Goal: Information Seeking & Learning: Learn about a topic

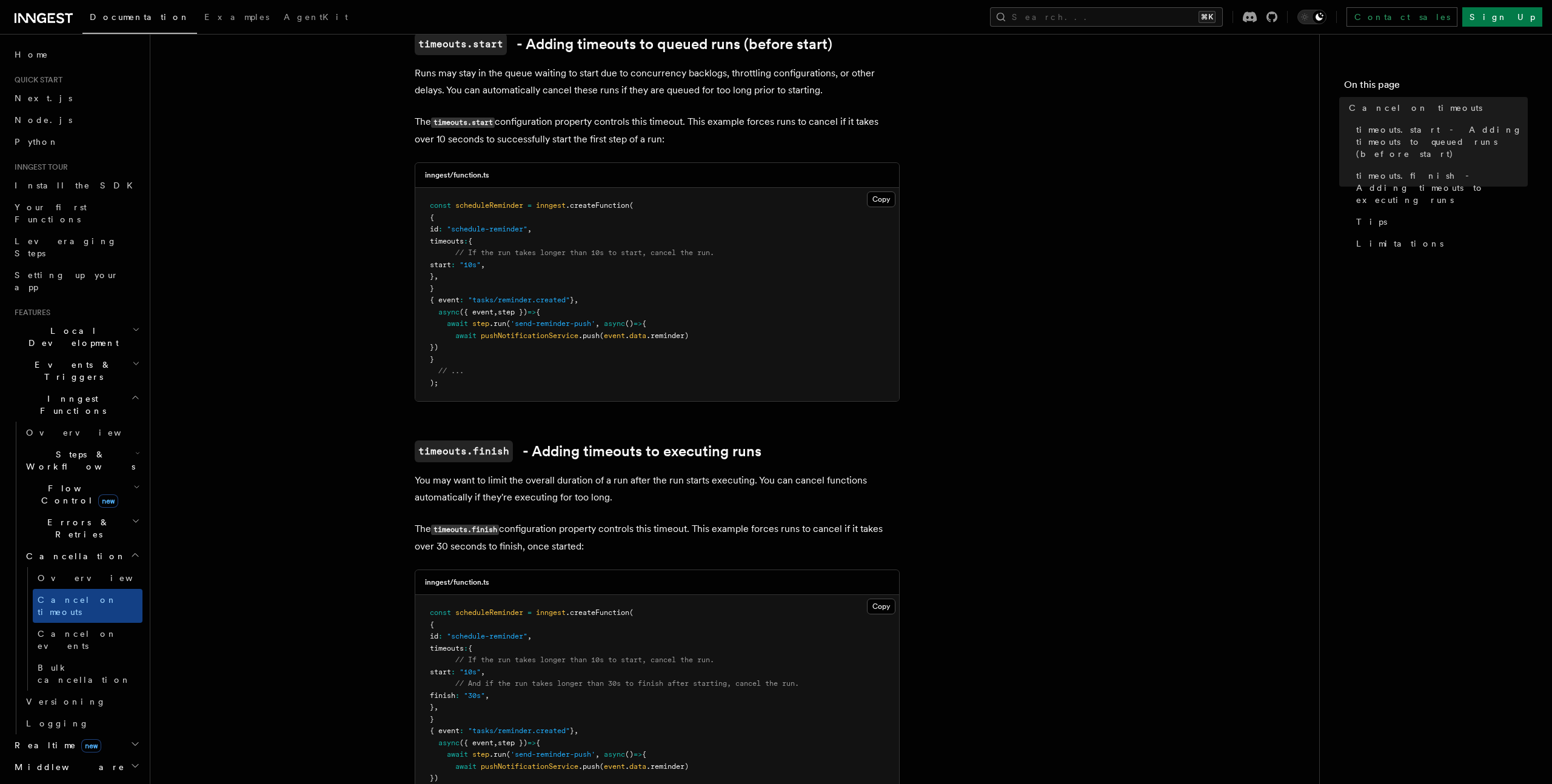
scroll to position [303, 0]
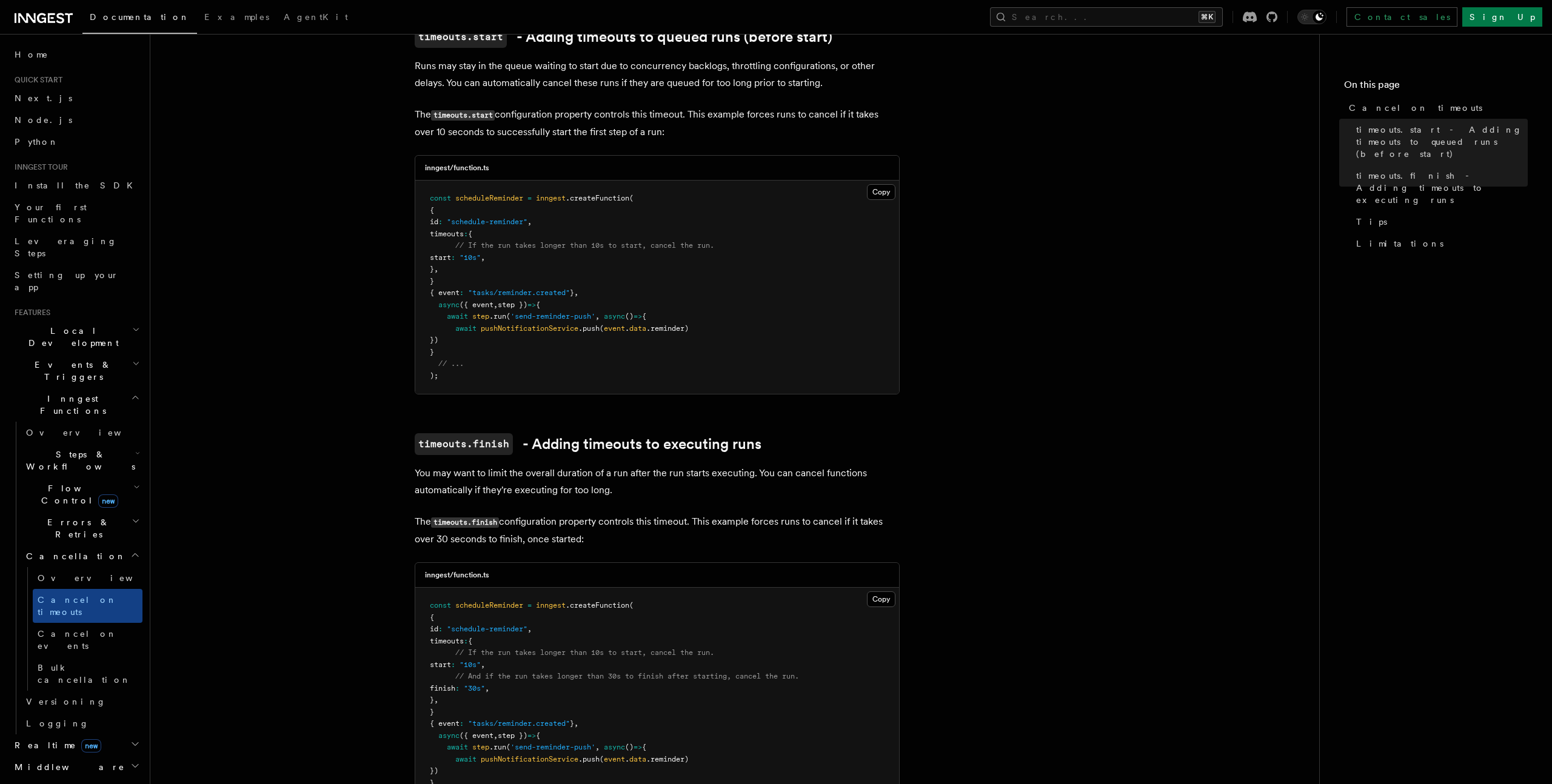
click at [64, 449] on span "Steps & Workflows" at bounding box center [78, 461] width 114 height 24
click at [68, 506] on span "Function steps" at bounding box center [84, 510] width 94 height 10
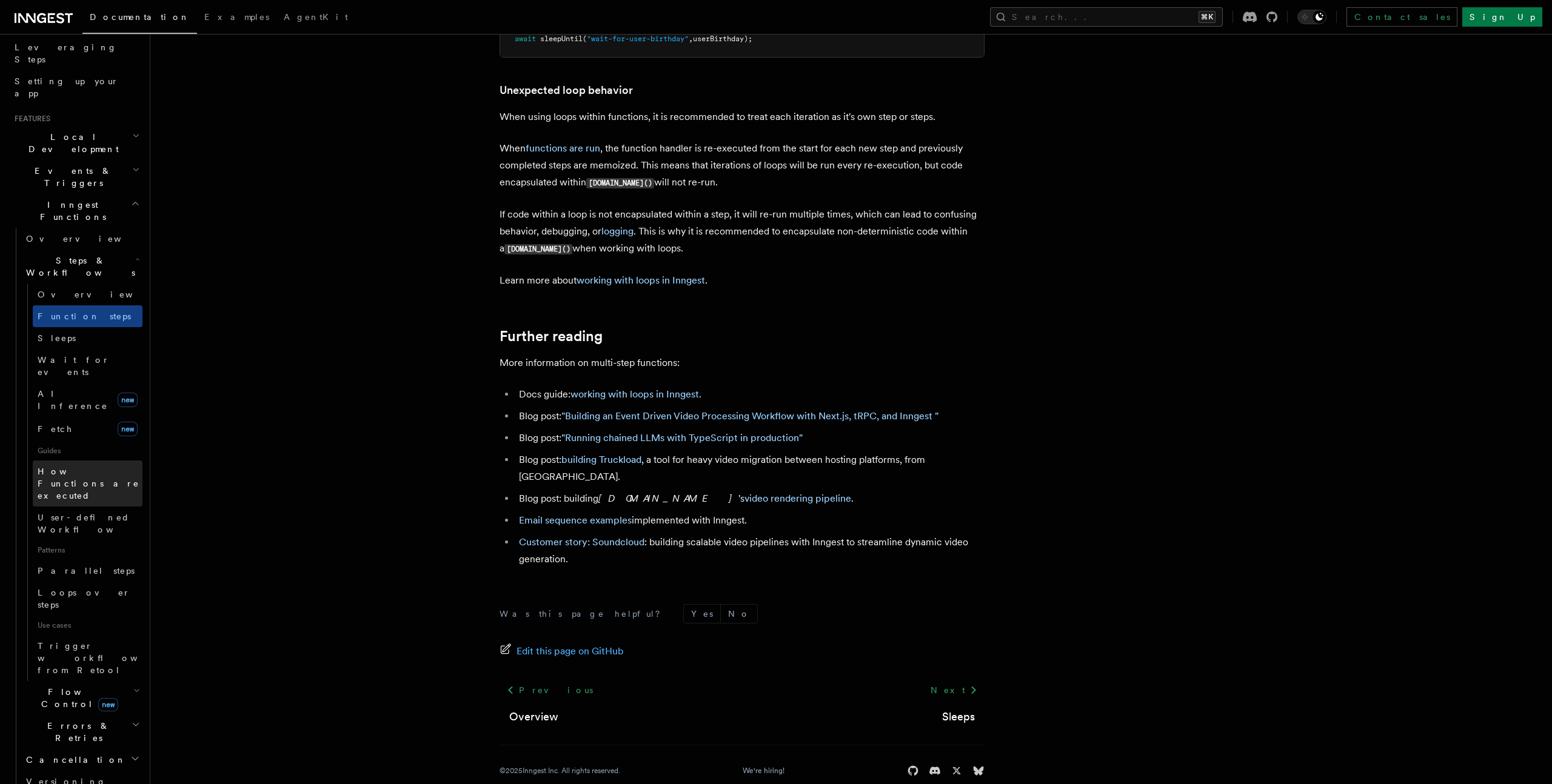
scroll to position [198, 0]
click at [137, 682] on icon "button" at bounding box center [137, 687] width 7 height 10
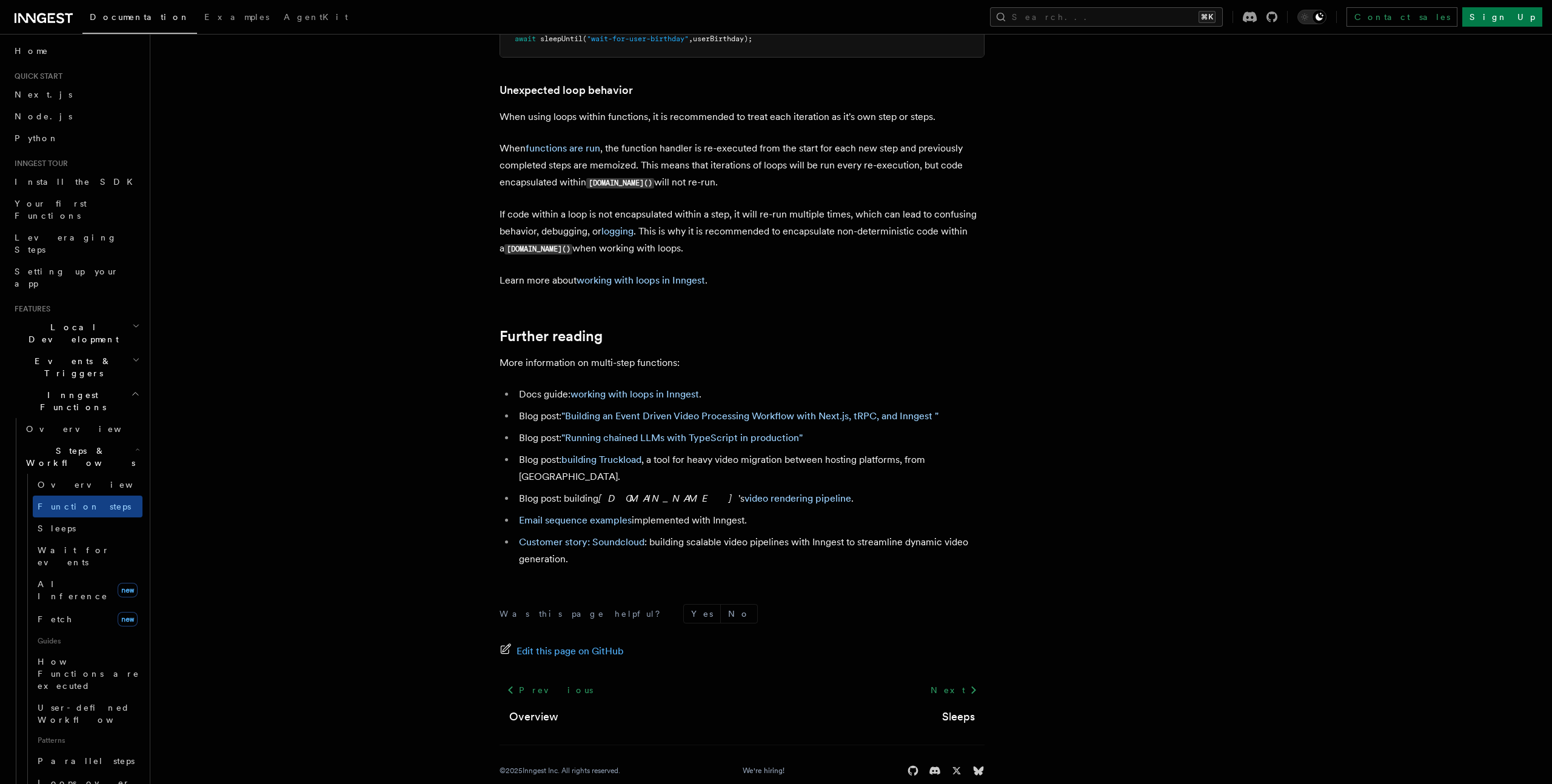
scroll to position [0, 0]
click at [129, 388] on h2 "Inngest Functions" at bounding box center [76, 405] width 133 height 34
click at [137, 328] on icon "button" at bounding box center [137, 329] width 5 height 2
click at [137, 325] on icon "button" at bounding box center [136, 330] width 8 height 10
click at [135, 359] on icon "button" at bounding box center [136, 364] width 8 height 10
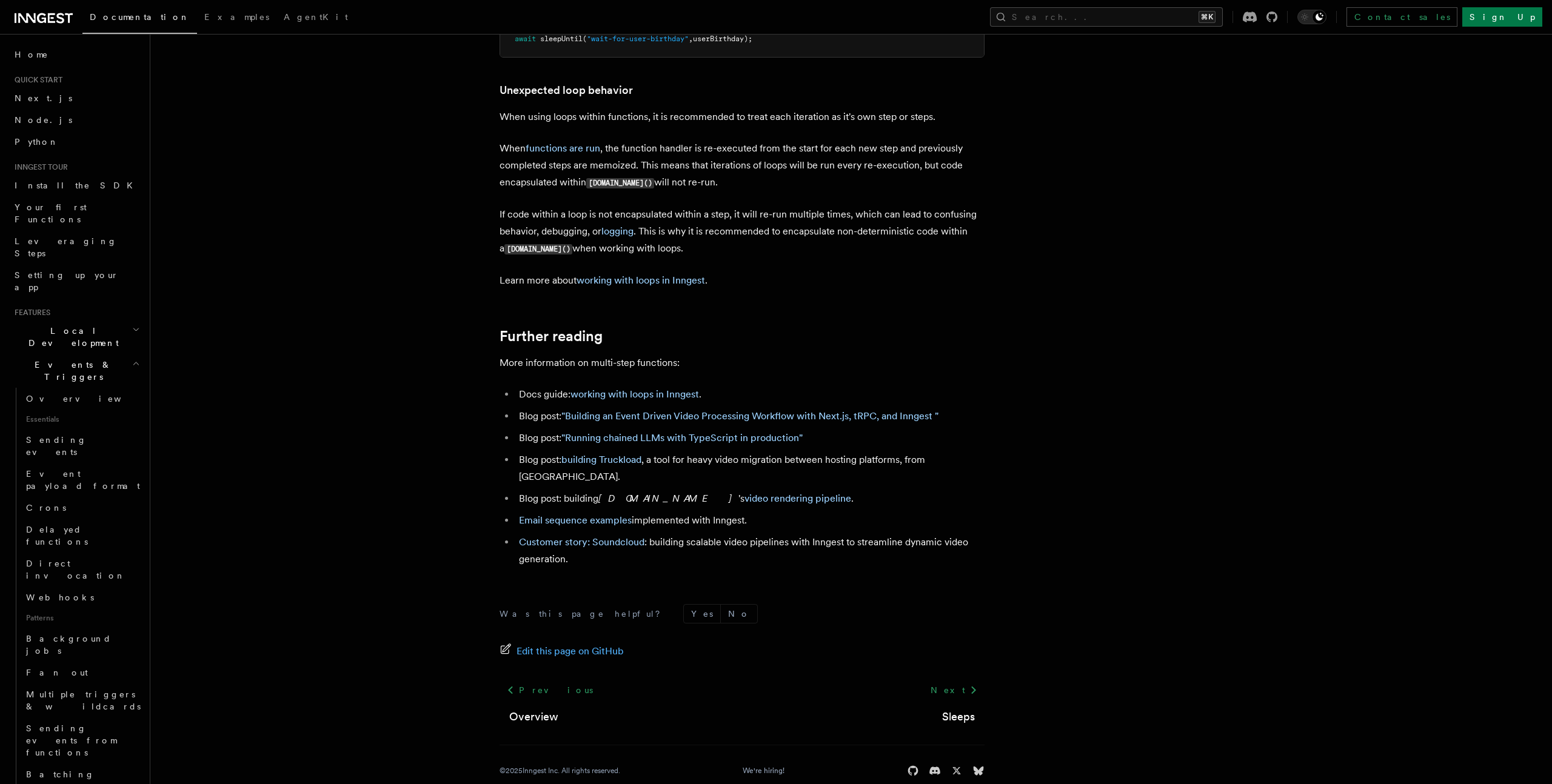
click at [138, 359] on icon "button" at bounding box center [136, 364] width 8 height 10
click at [37, 427] on span "Realtime new" at bounding box center [55, 432] width 91 height 12
click at [54, 392] on span "Inngest Functions" at bounding box center [70, 405] width 121 height 24
click at [137, 449] on icon "button" at bounding box center [138, 453] width 5 height 10
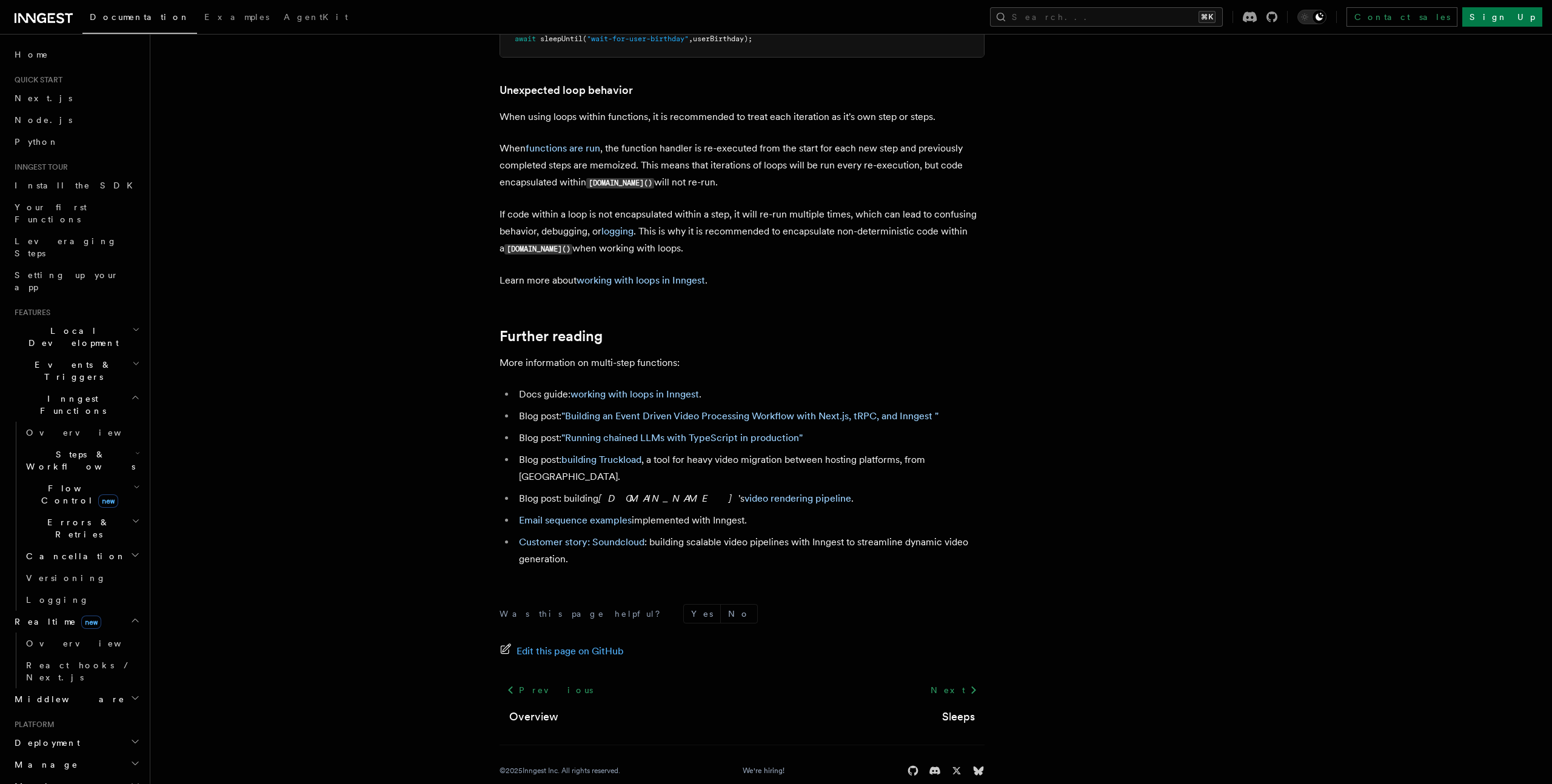
click at [135, 449] on icon "button" at bounding box center [138, 453] width 5 height 10
click at [65, 521] on link "Sleeps" at bounding box center [87, 532] width 110 height 22
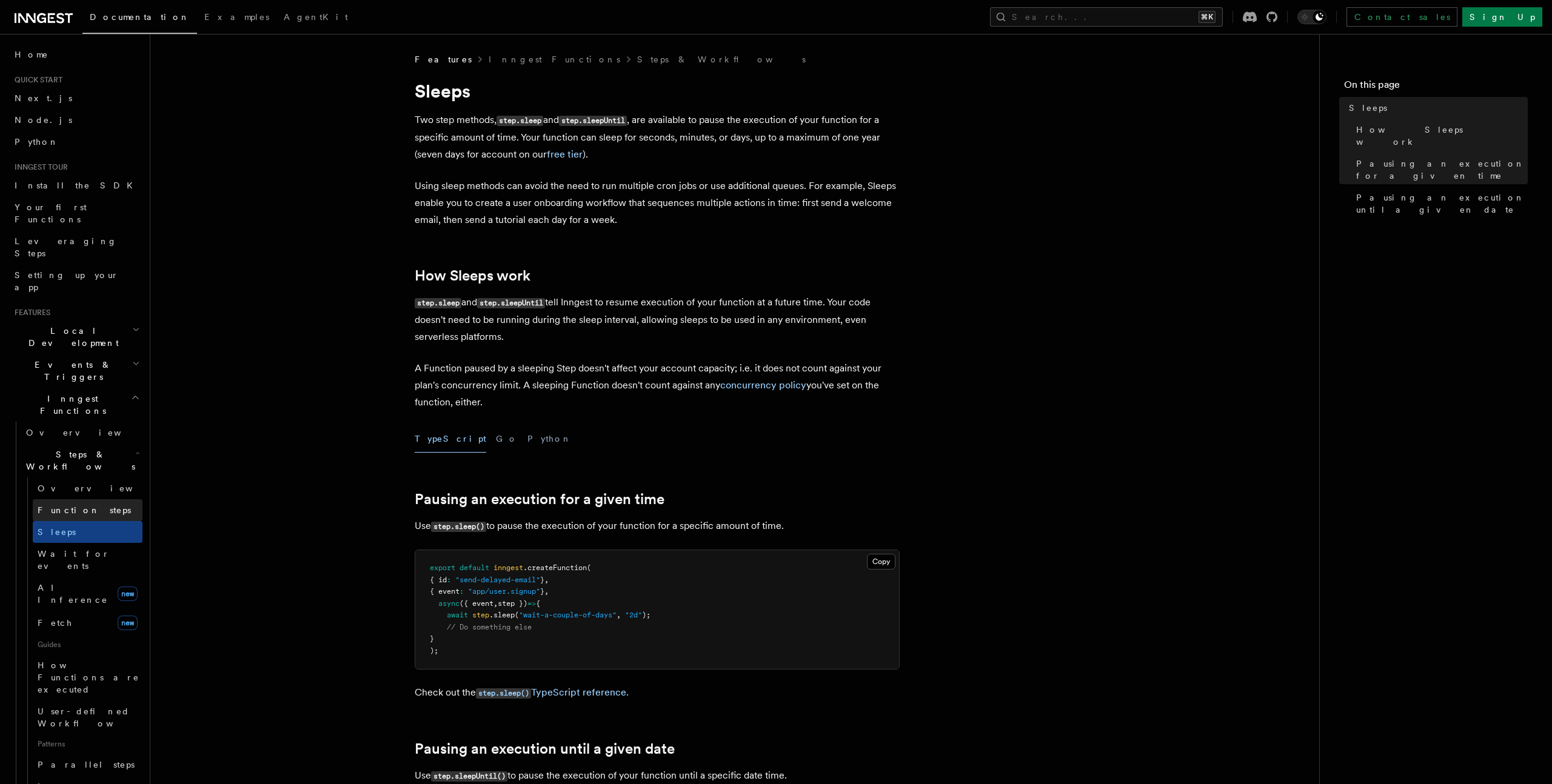
click at [72, 499] on link "Function steps" at bounding box center [87, 510] width 110 height 22
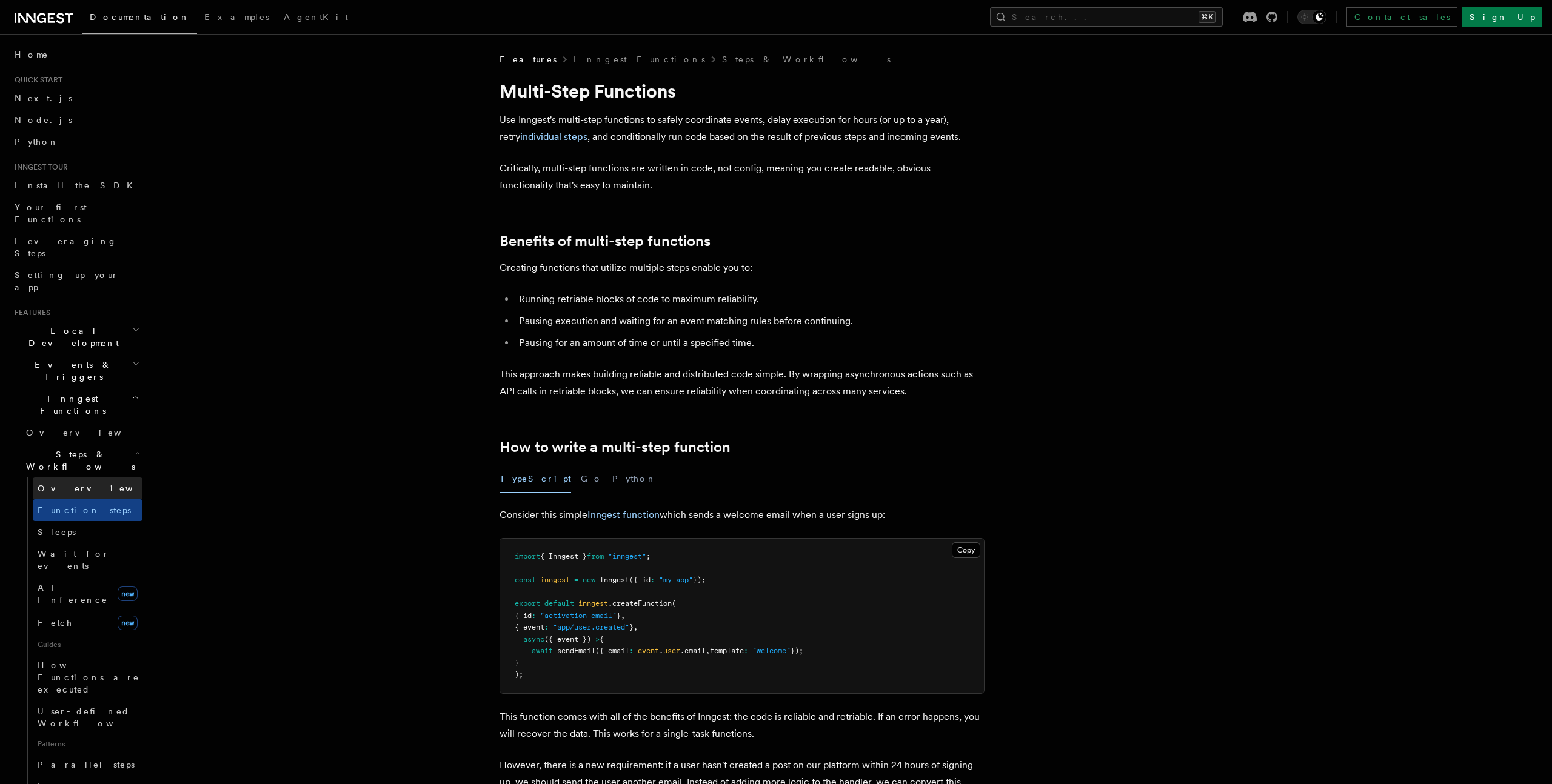
click at [77, 478] on link "Overview" at bounding box center [87, 488] width 110 height 22
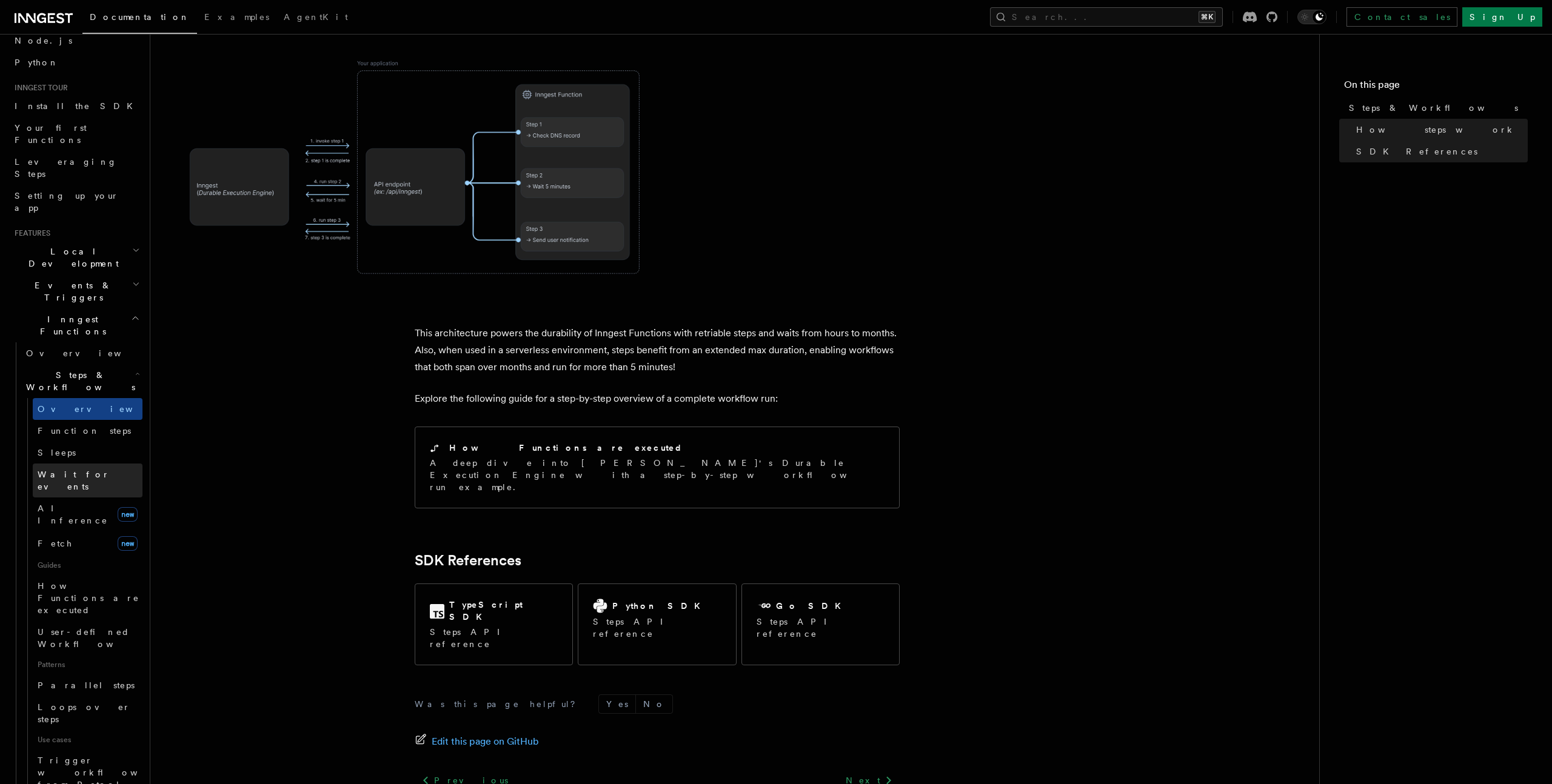
scroll to position [91, 0]
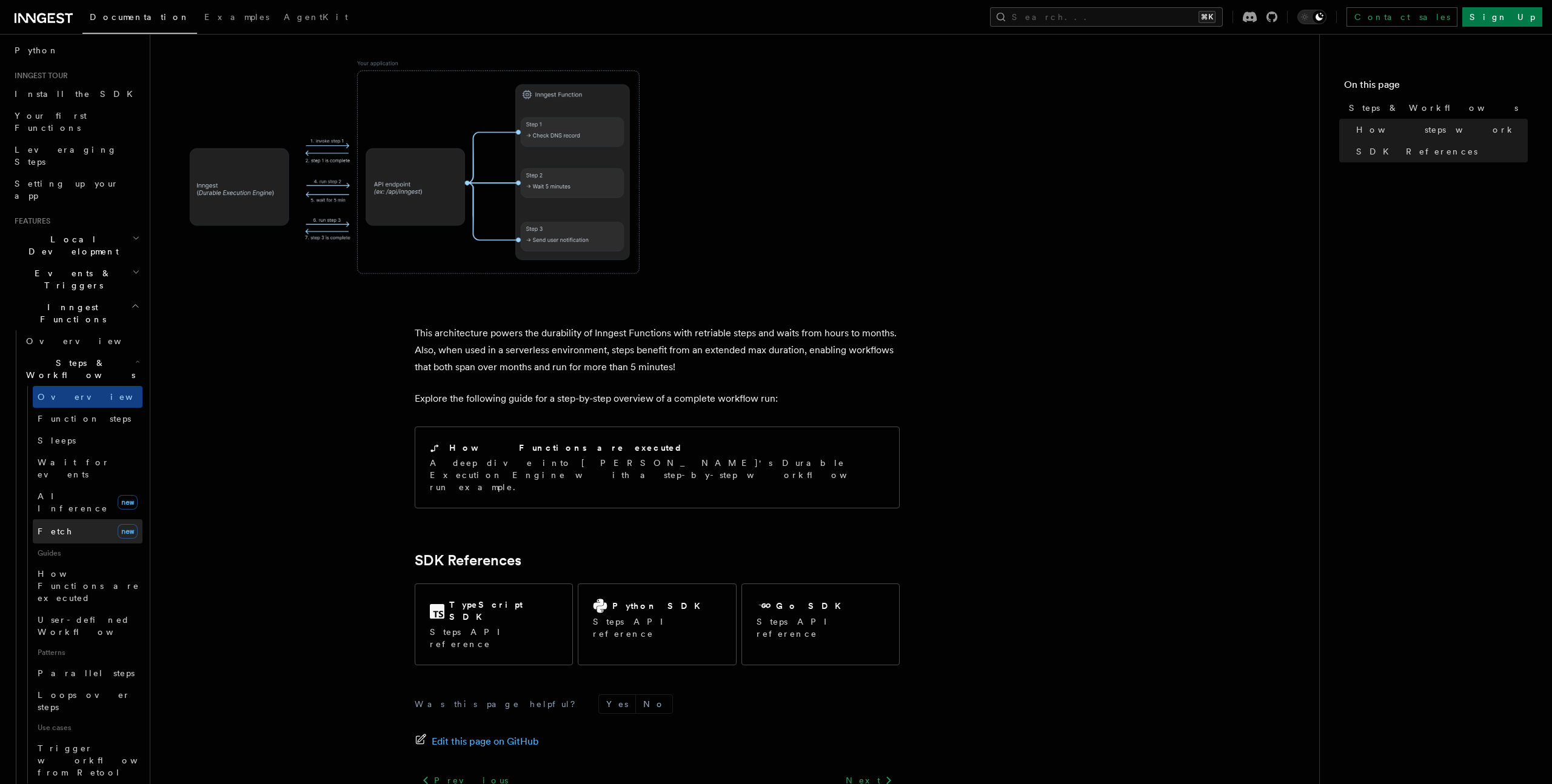
click at [77, 519] on link "Fetch new" at bounding box center [87, 532] width 110 height 24
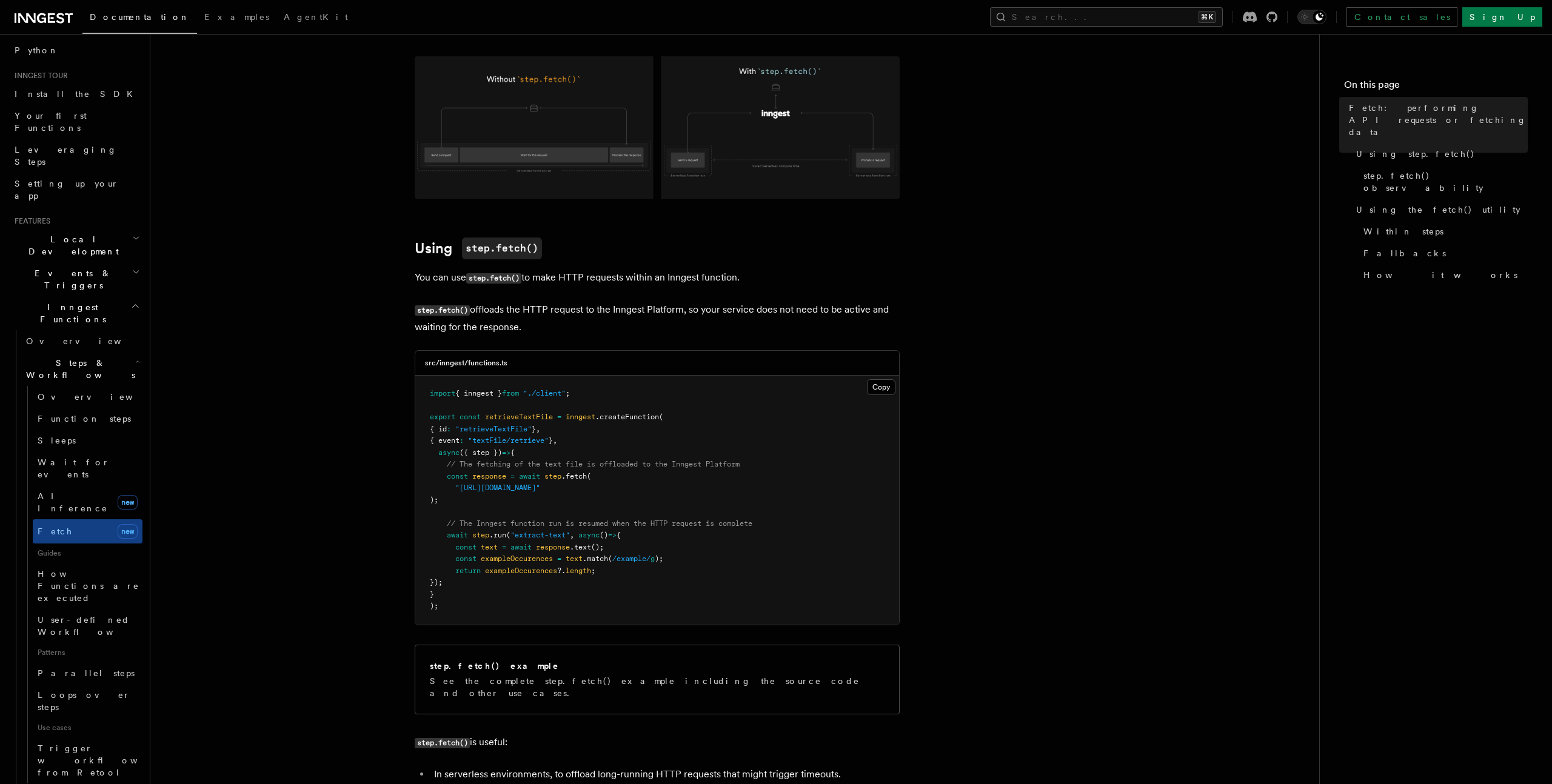
scroll to position [199, 0]
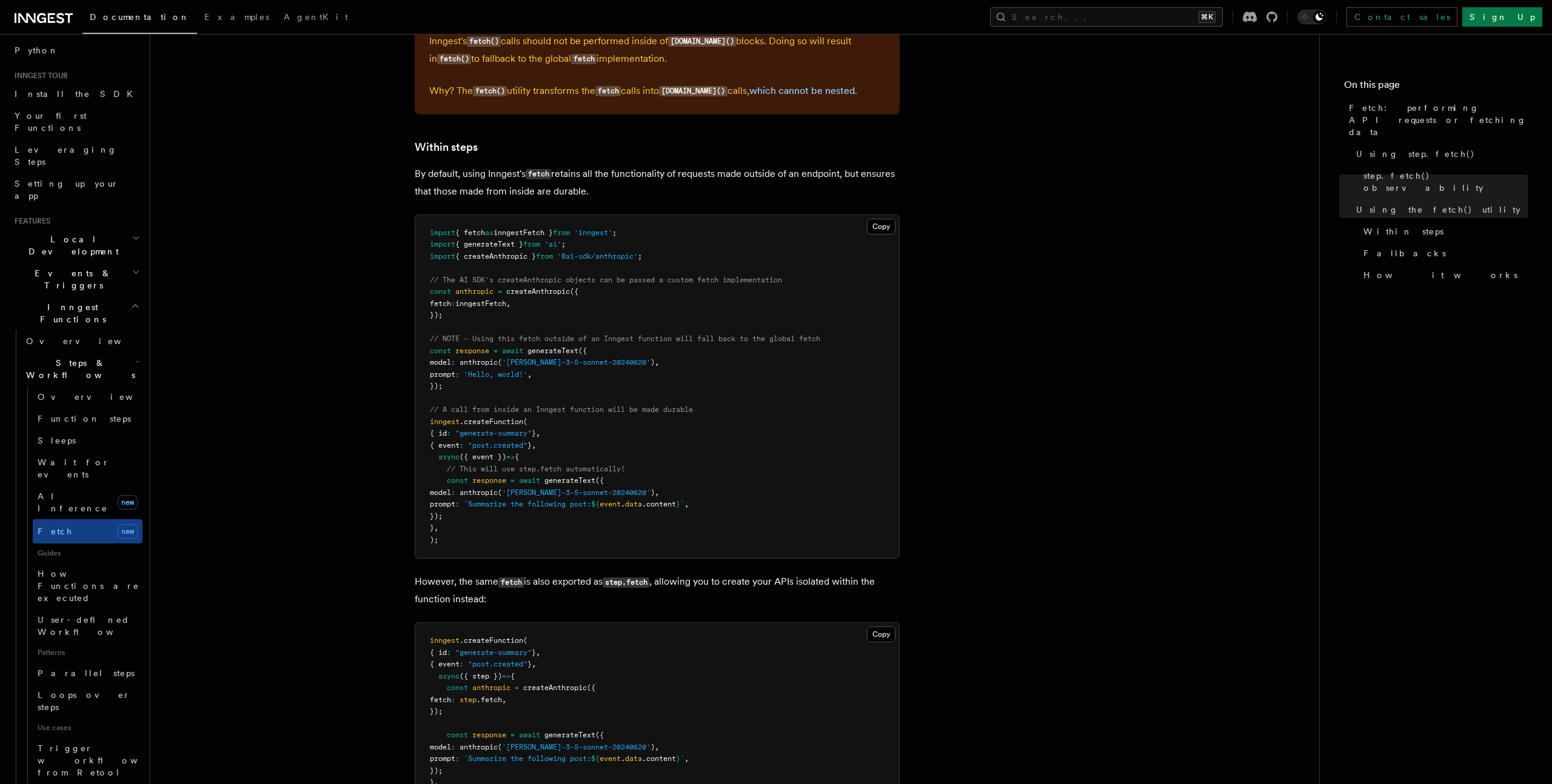
scroll to position [1787, 0]
click at [85, 485] on link "AI Inference new" at bounding box center [87, 502] width 110 height 34
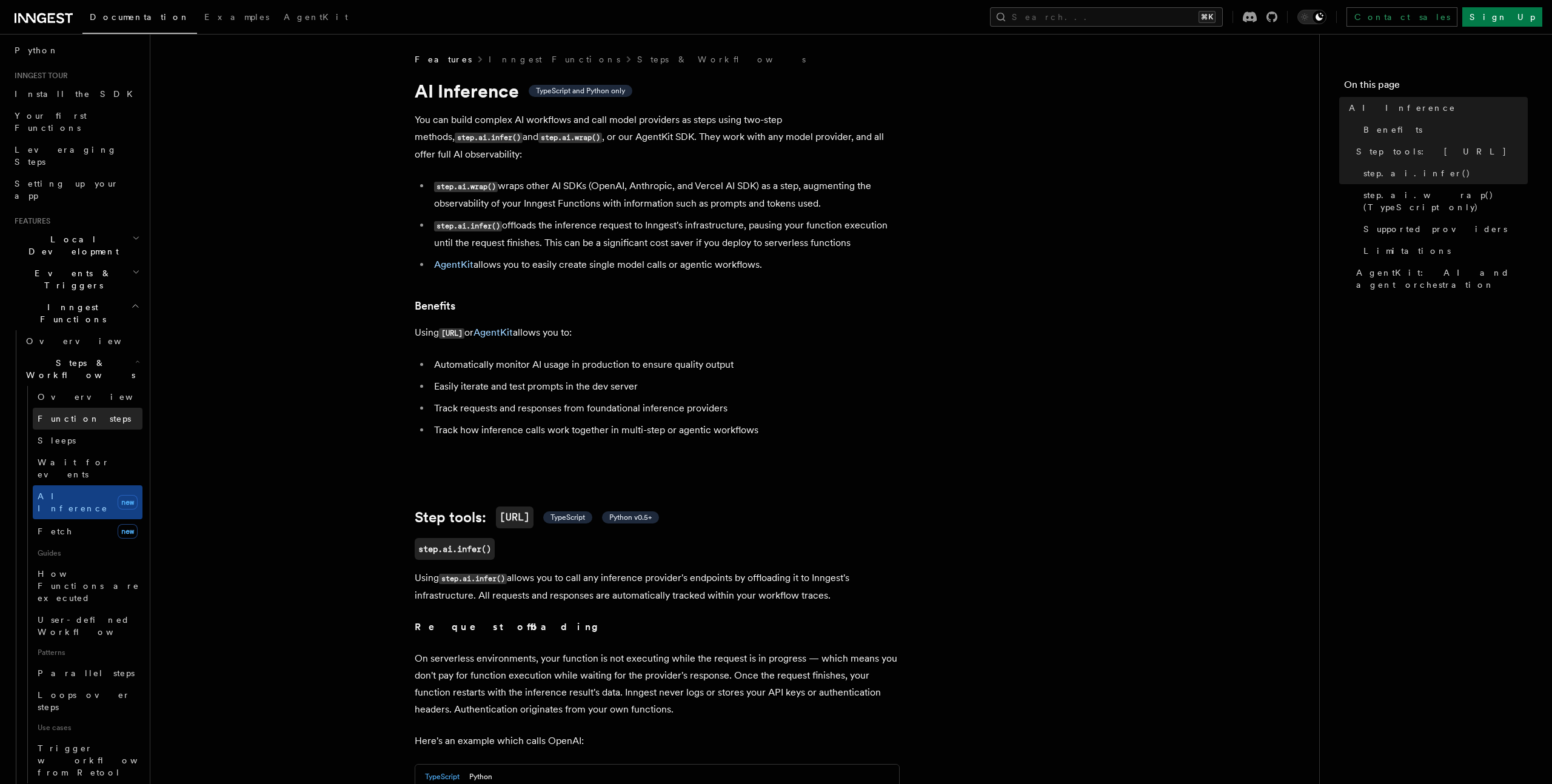
click at [94, 408] on link "Function steps" at bounding box center [87, 418] width 110 height 22
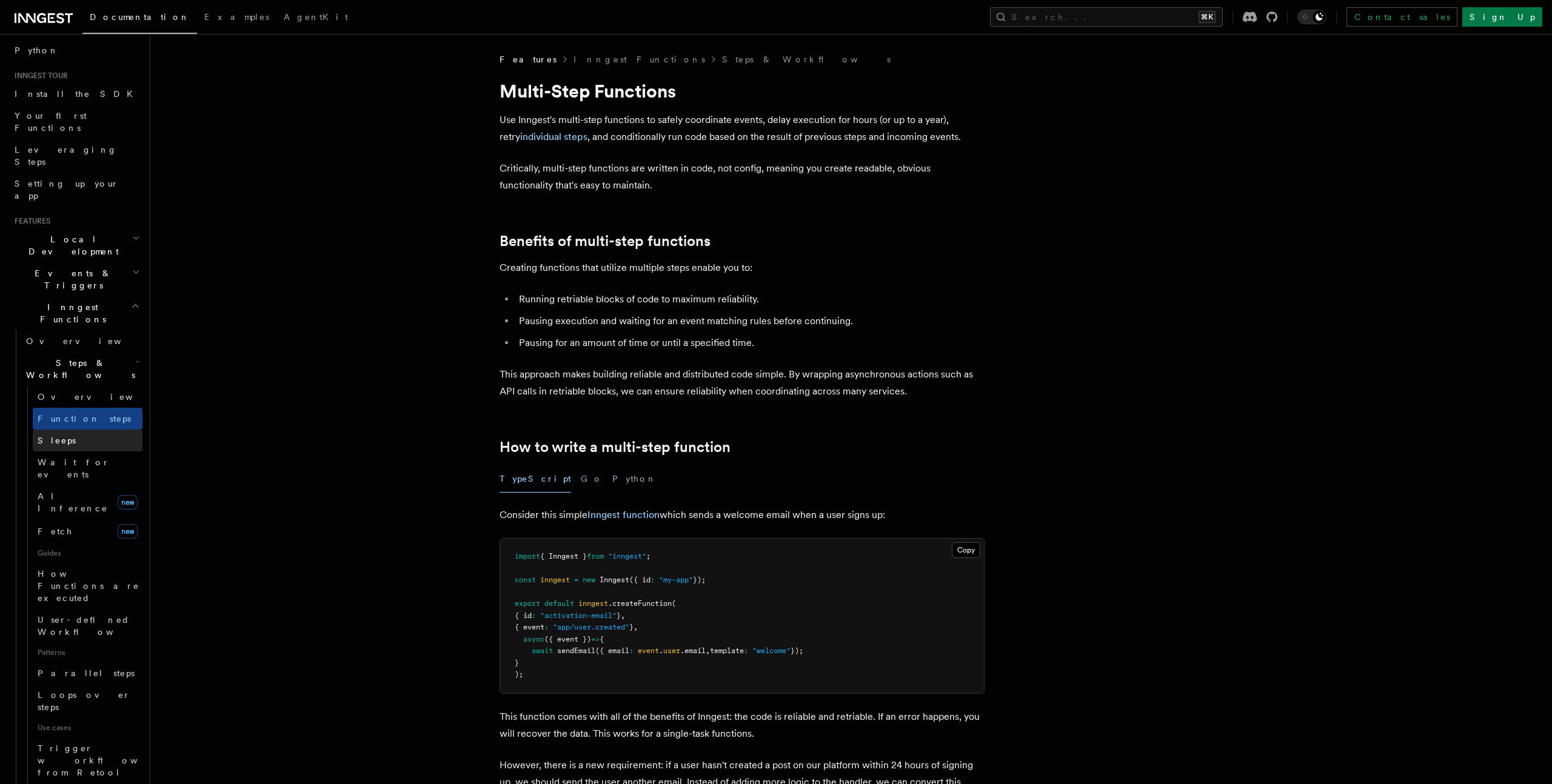
click at [91, 430] on link "Sleeps" at bounding box center [87, 440] width 110 height 22
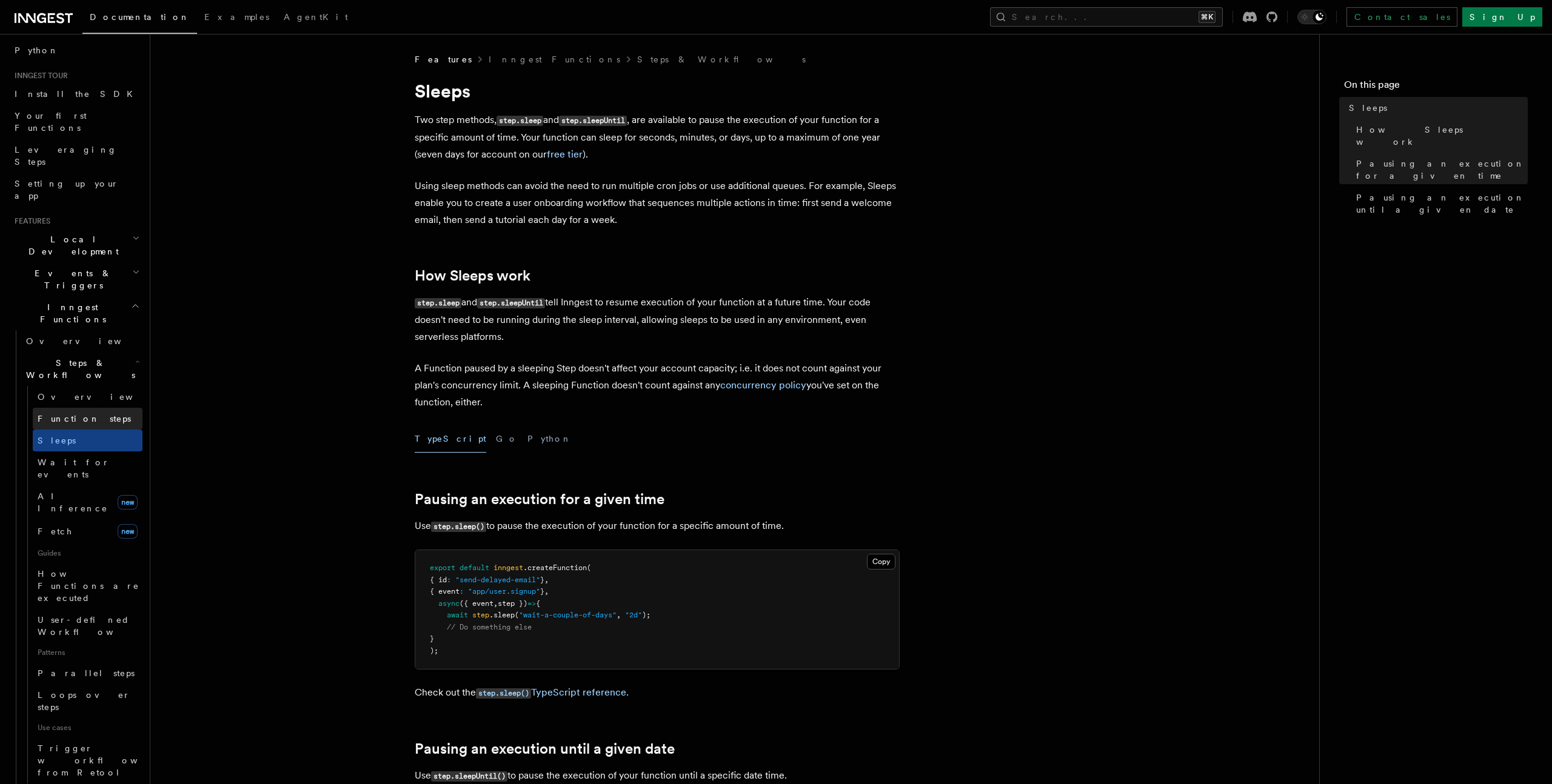
click at [98, 408] on link "Function steps" at bounding box center [87, 418] width 110 height 22
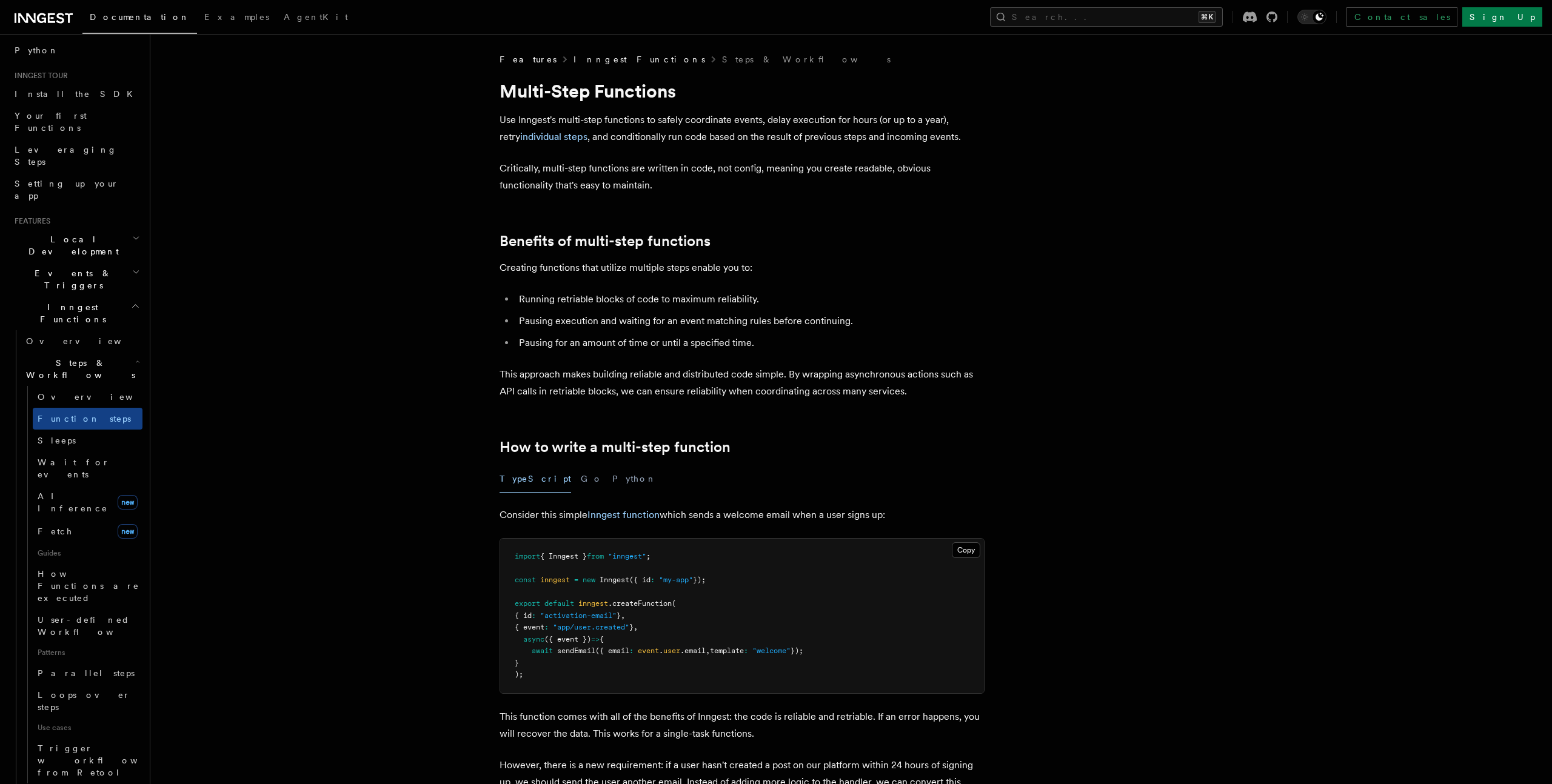
click at [587, 61] on link "Inngest Functions" at bounding box center [639, 59] width 132 height 12
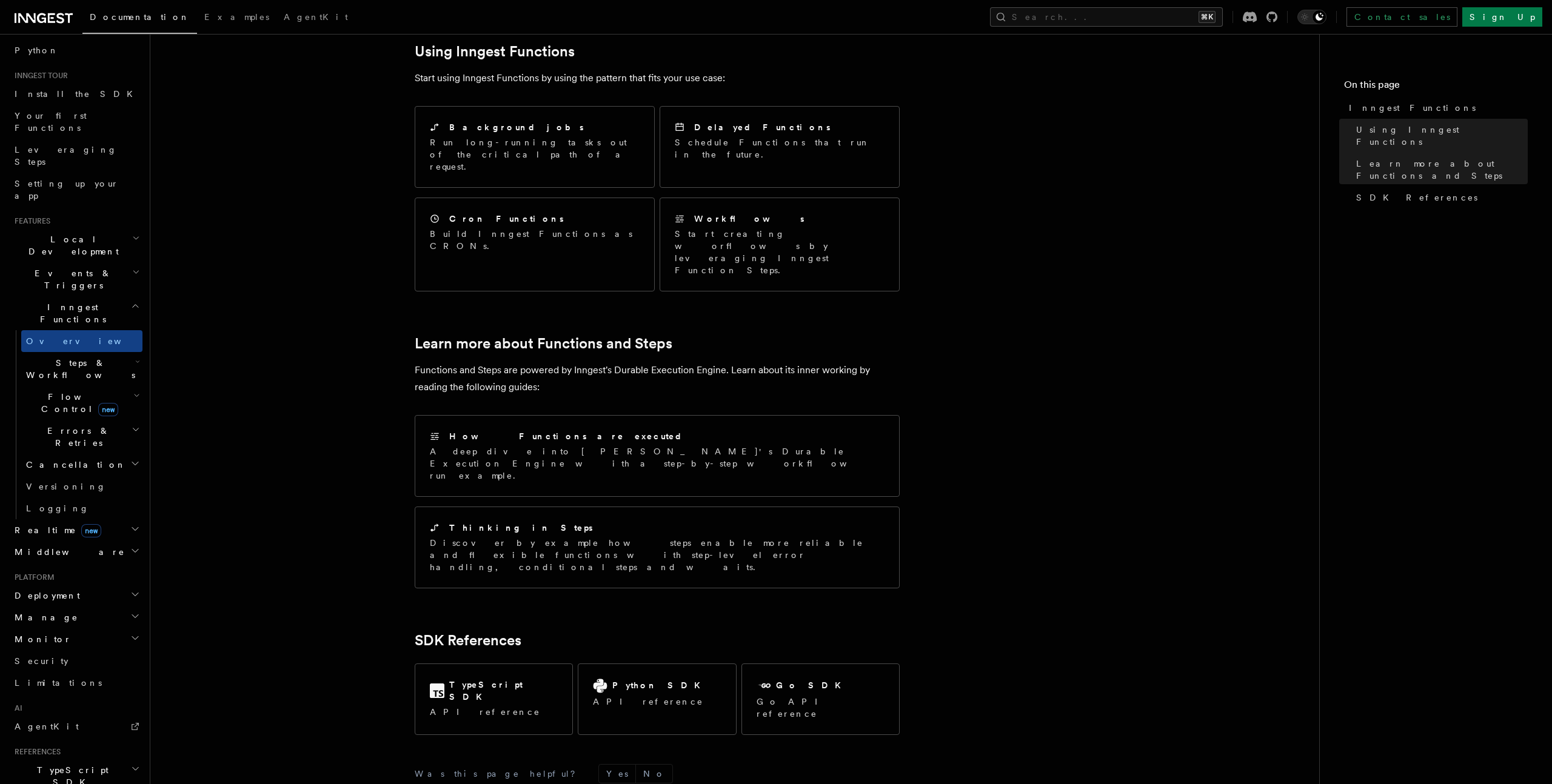
scroll to position [663, 0]
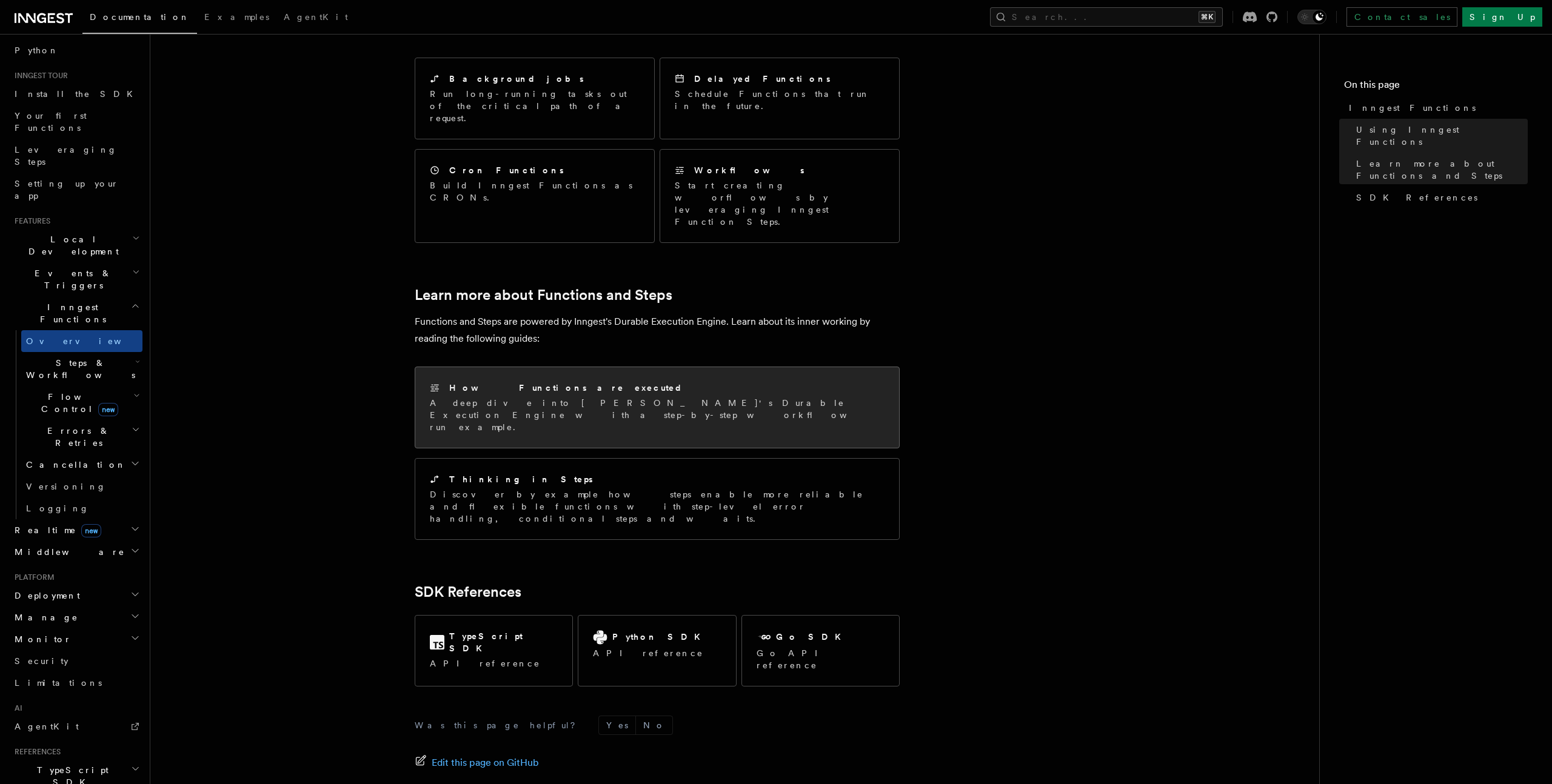
click at [741, 382] on div "How Functions are executed" at bounding box center [657, 388] width 454 height 13
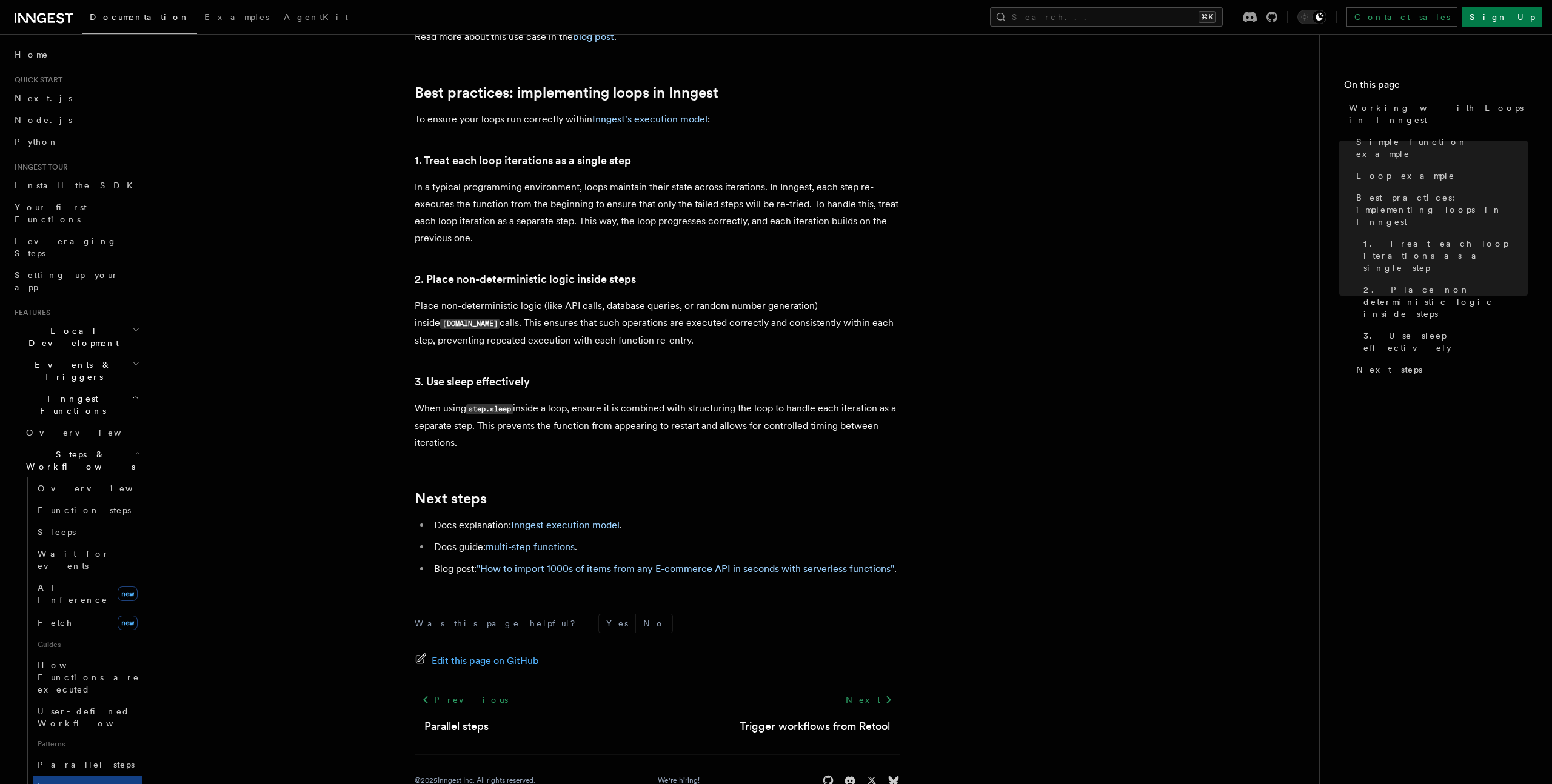
scroll to position [1880, 0]
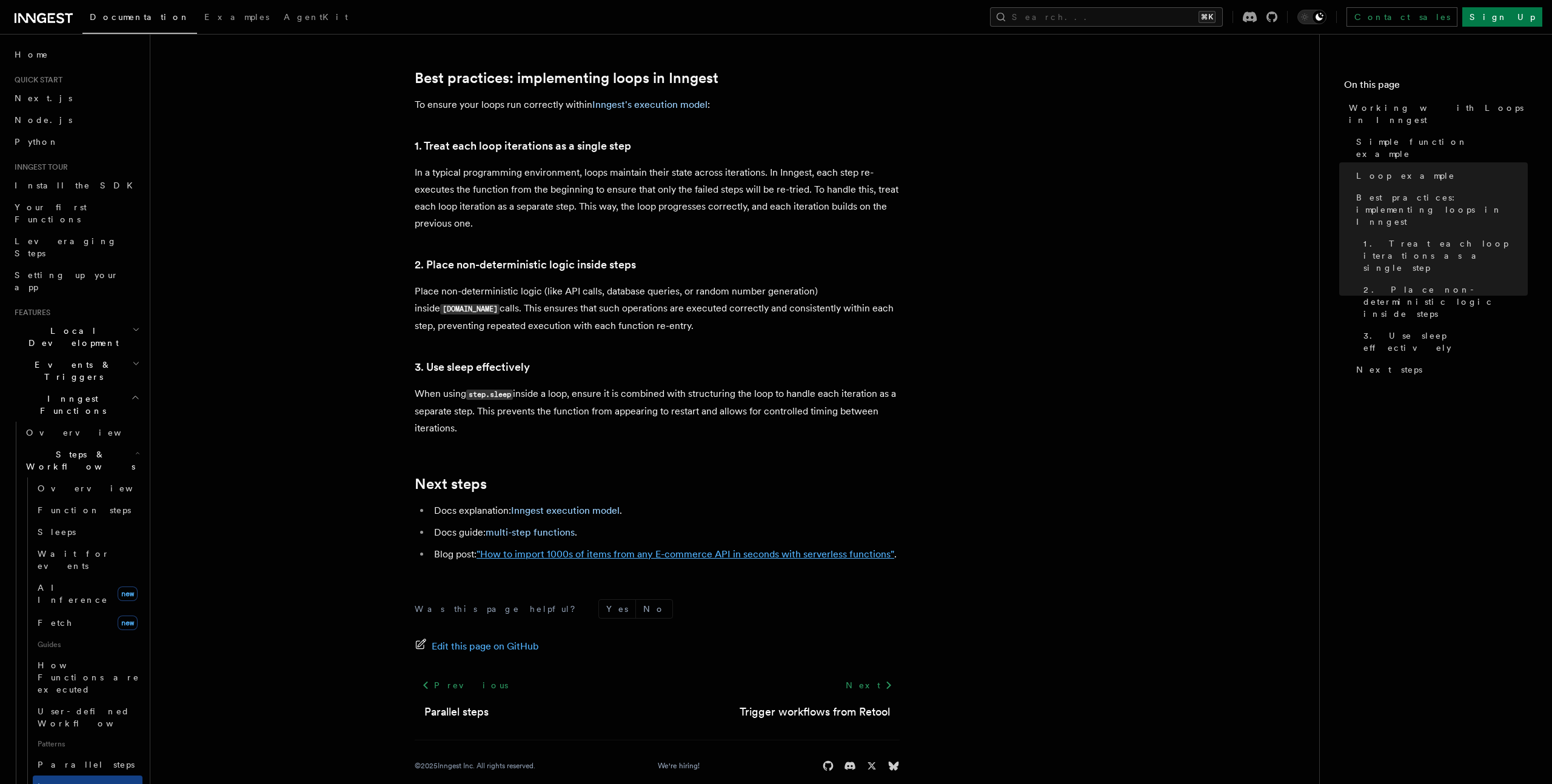
click at [611, 549] on link ""How to import 1000s of items from any E-commerce API in seconds with serverles…" at bounding box center [685, 554] width 418 height 11
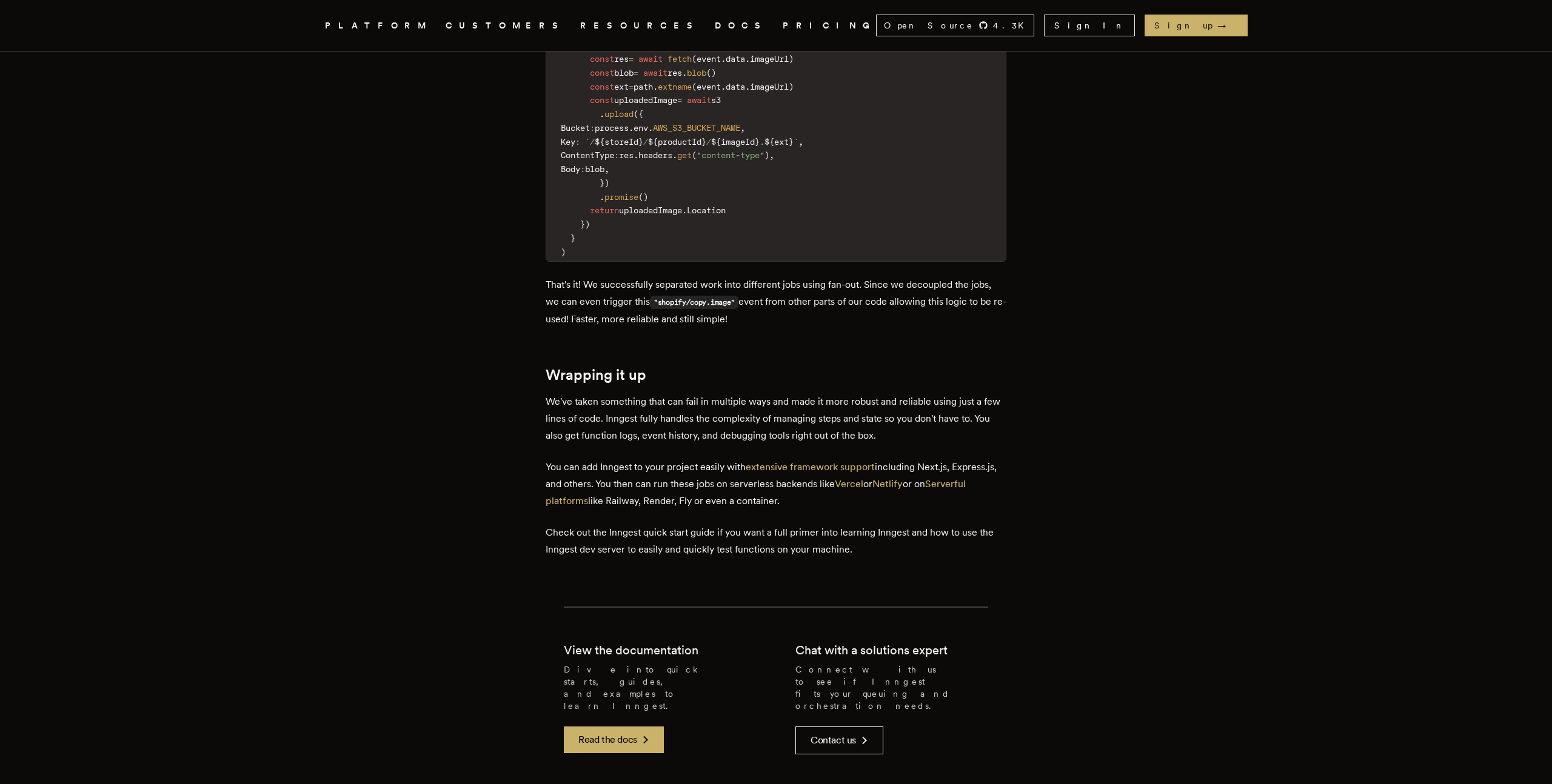
scroll to position [4120, 0]
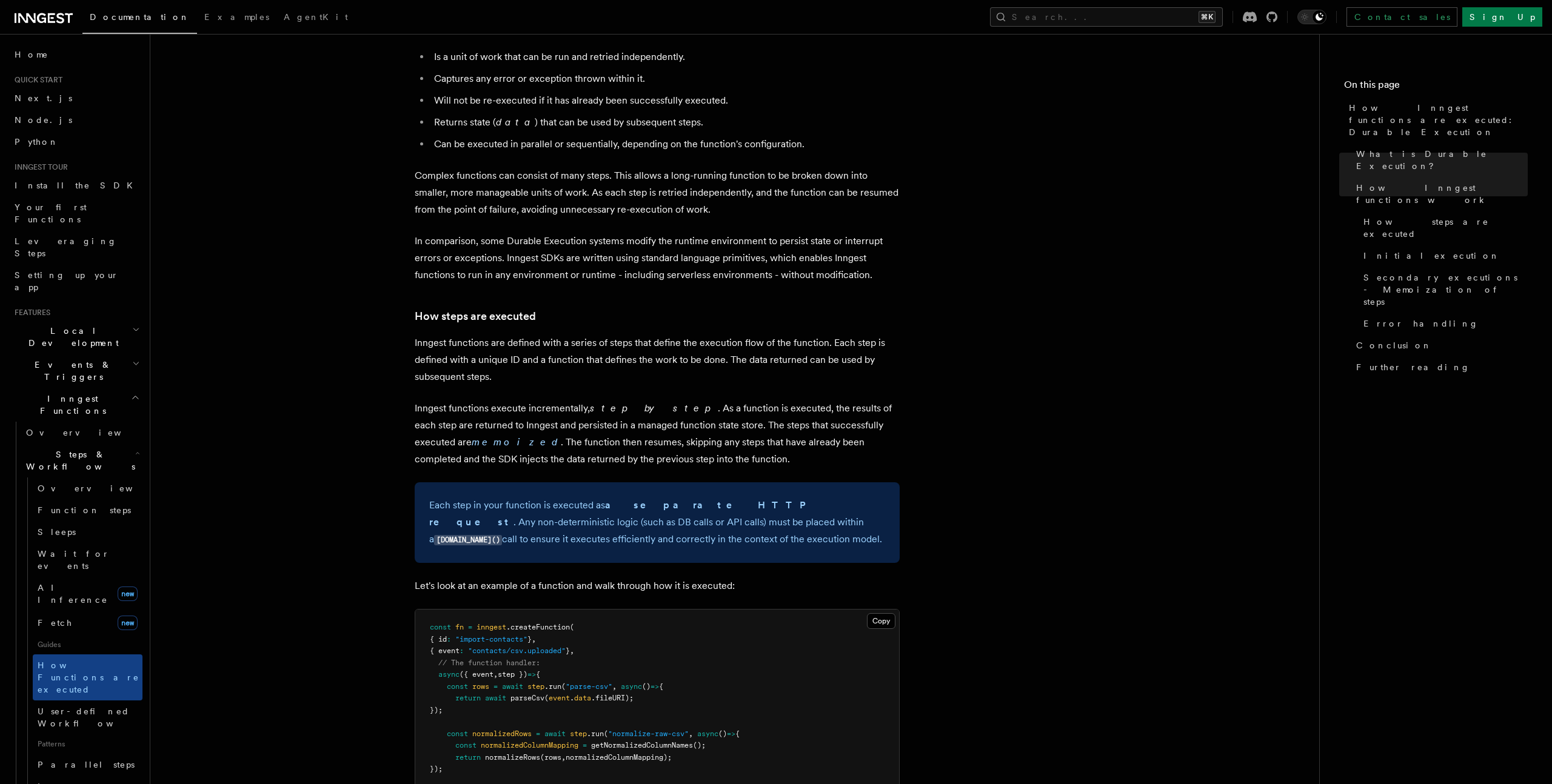
scroll to position [644, 0]
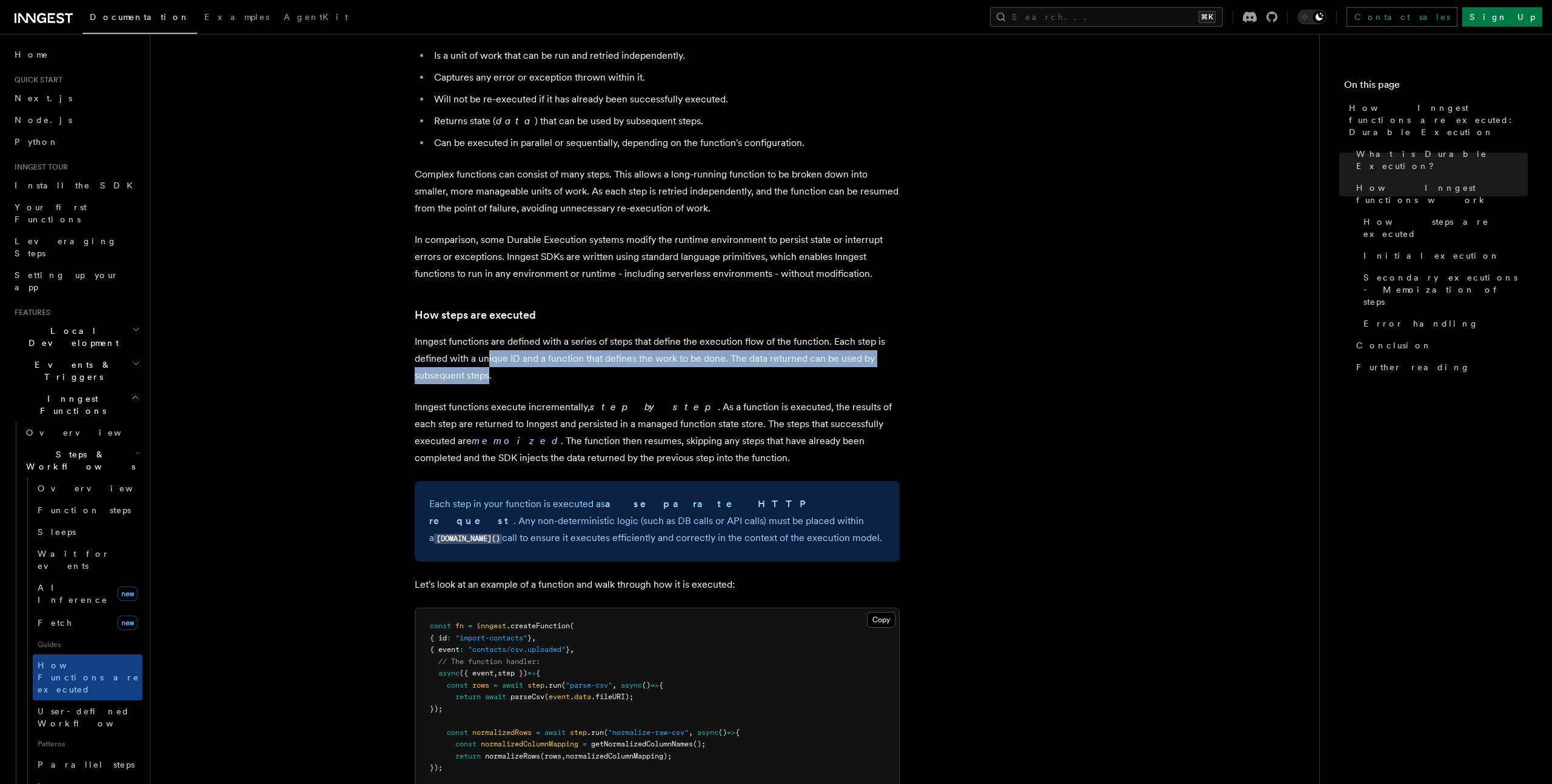
drag, startPoint x: 488, startPoint y: 326, endPoint x: 490, endPoint y: 347, distance: 21.1
click at [490, 345] on p "Inngest functions are defined with a series of steps that define the execution …" at bounding box center [657, 358] width 485 height 51
click at [490, 347] on p "Inngest functions are defined with a series of steps that define the execution …" at bounding box center [657, 358] width 485 height 51
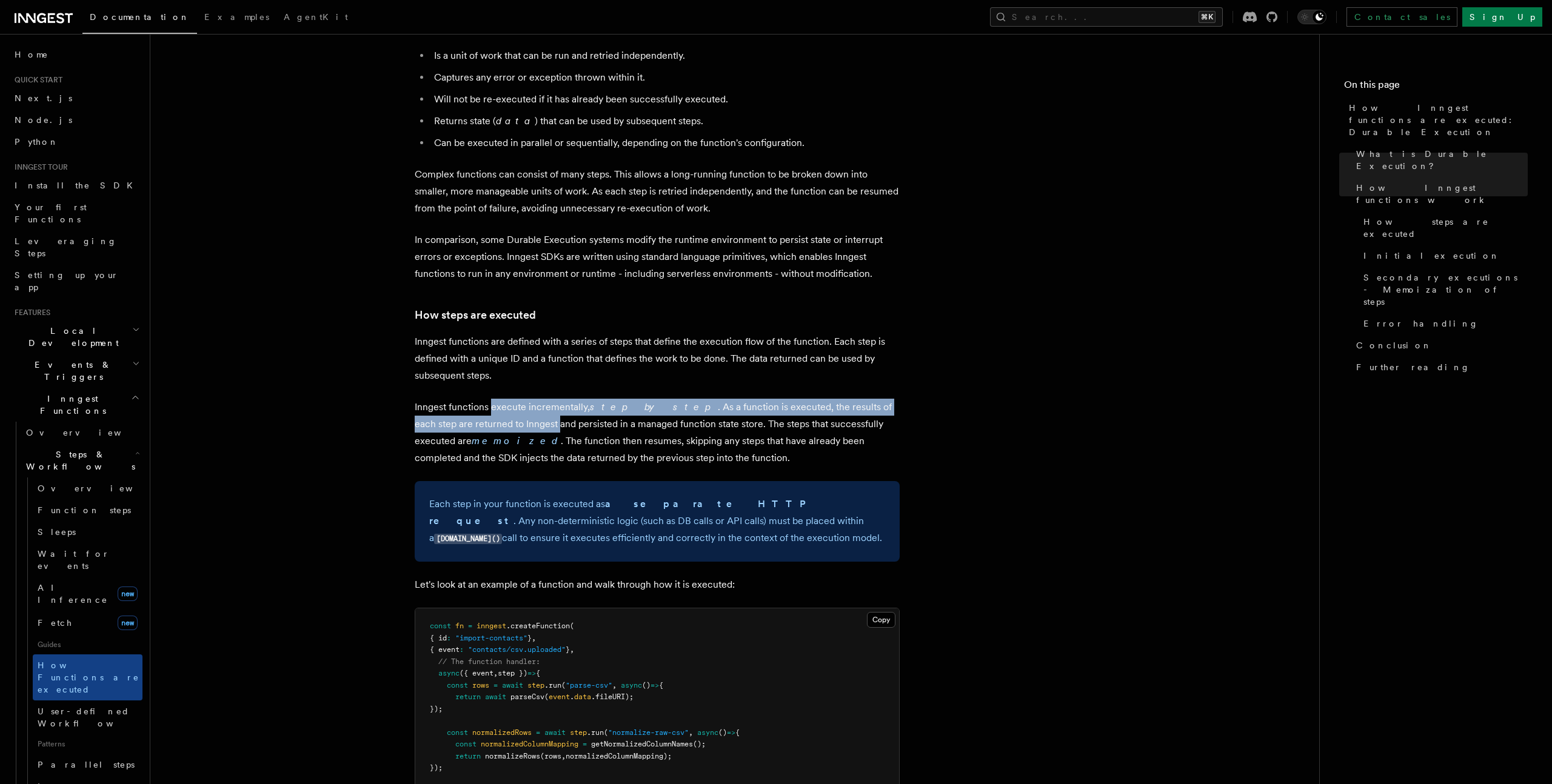
drag, startPoint x: 491, startPoint y: 373, endPoint x: 502, endPoint y: 396, distance: 25.5
click at [502, 399] on p "Inngest functions execute incrementally, step by step . As a function is execut…" at bounding box center [657, 432] width 485 height 68
drag, startPoint x: 665, startPoint y: 375, endPoint x: 665, endPoint y: 388, distance: 13.0
click at [665, 399] on p "Inngest functions execute incrementally, step by step . As a function is execut…" at bounding box center [657, 432] width 485 height 68
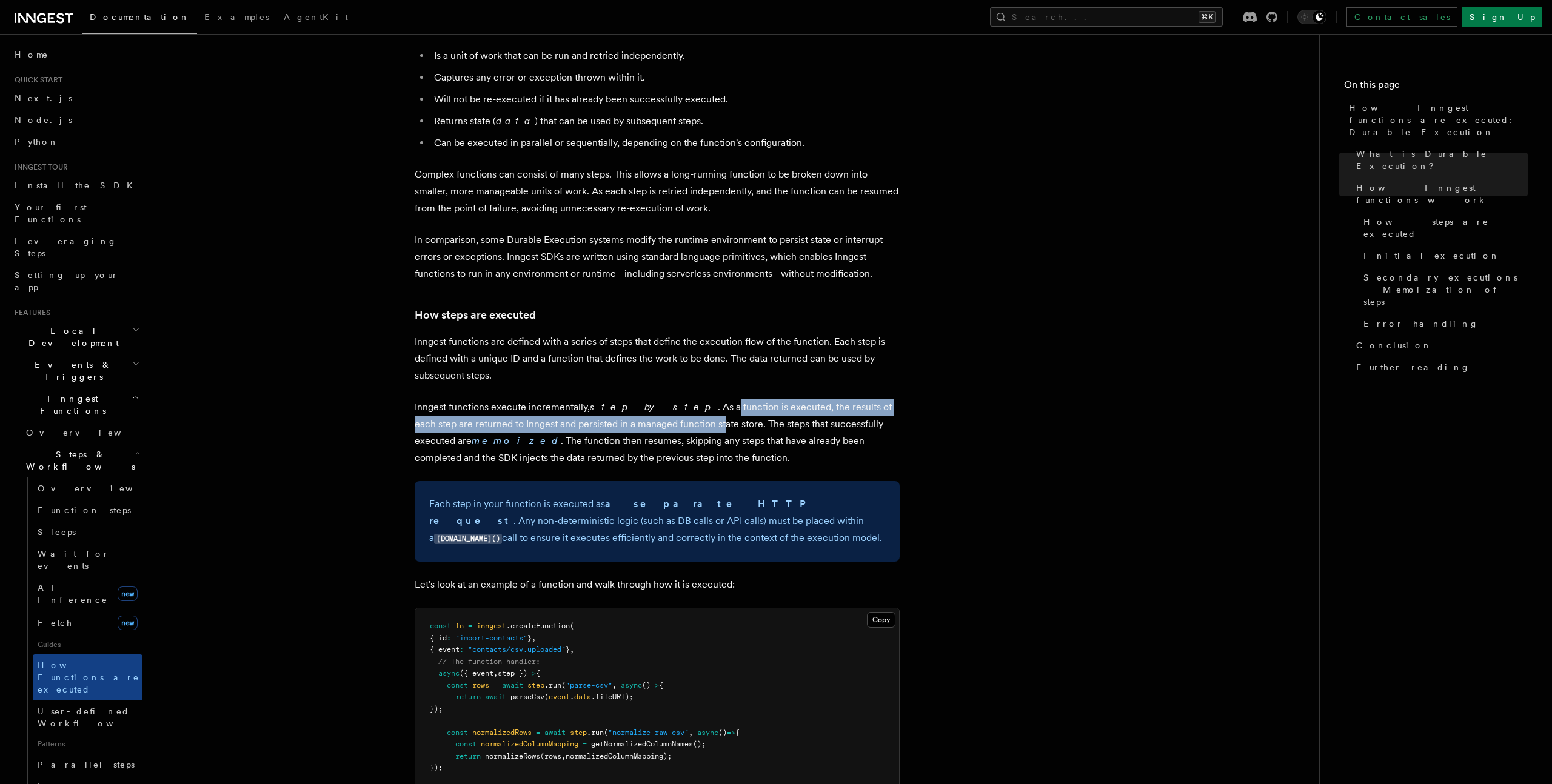
click at [665, 399] on p "Inngest functions execute incrementally, step by step . As a function is execut…" at bounding box center [657, 432] width 485 height 68
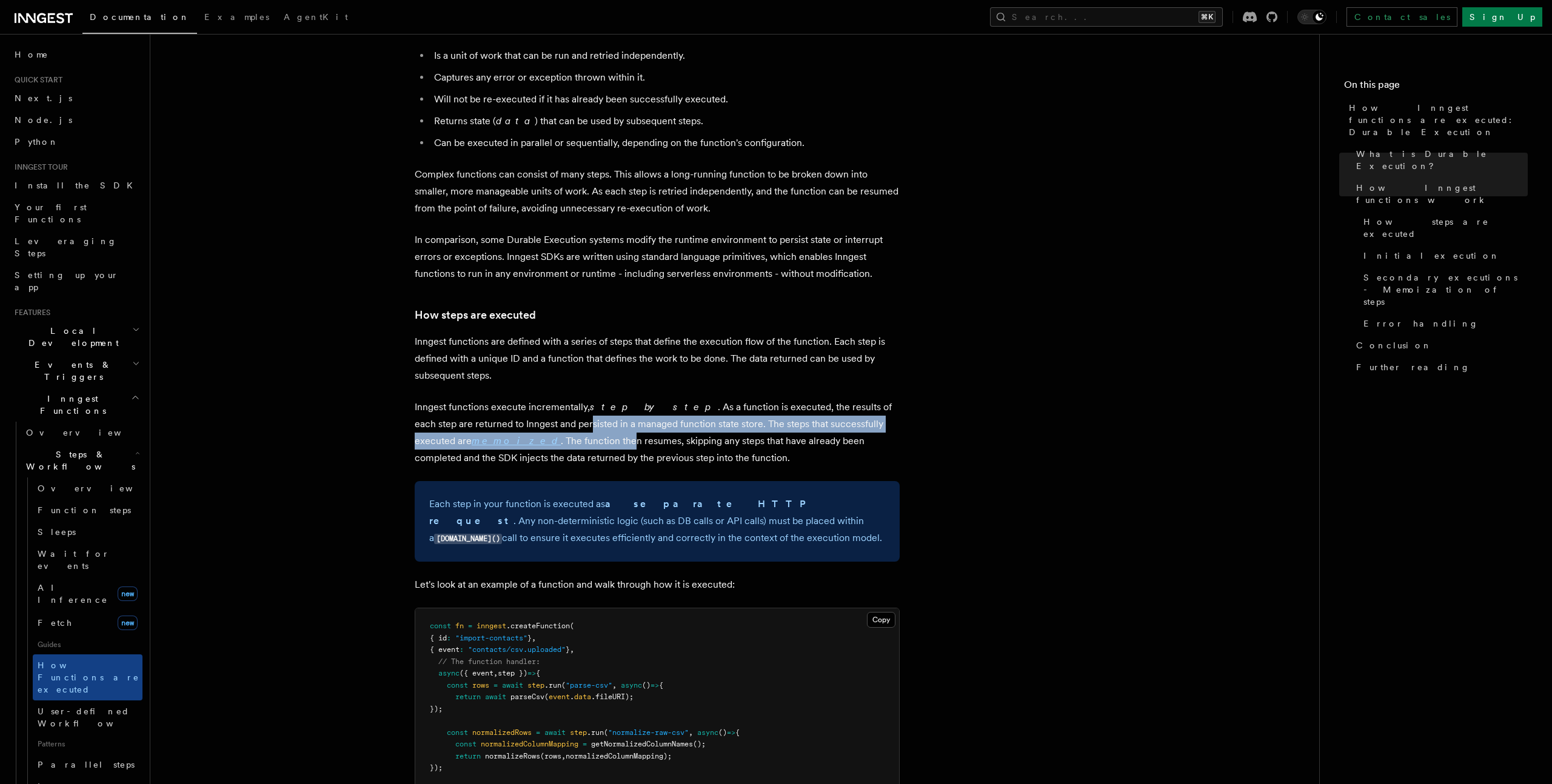
drag, startPoint x: 533, startPoint y: 392, endPoint x: 534, endPoint y: 412, distance: 20.0
click at [534, 412] on p "Inngest functions execute incrementally, step by step . As a function is execut…" at bounding box center [657, 432] width 485 height 68
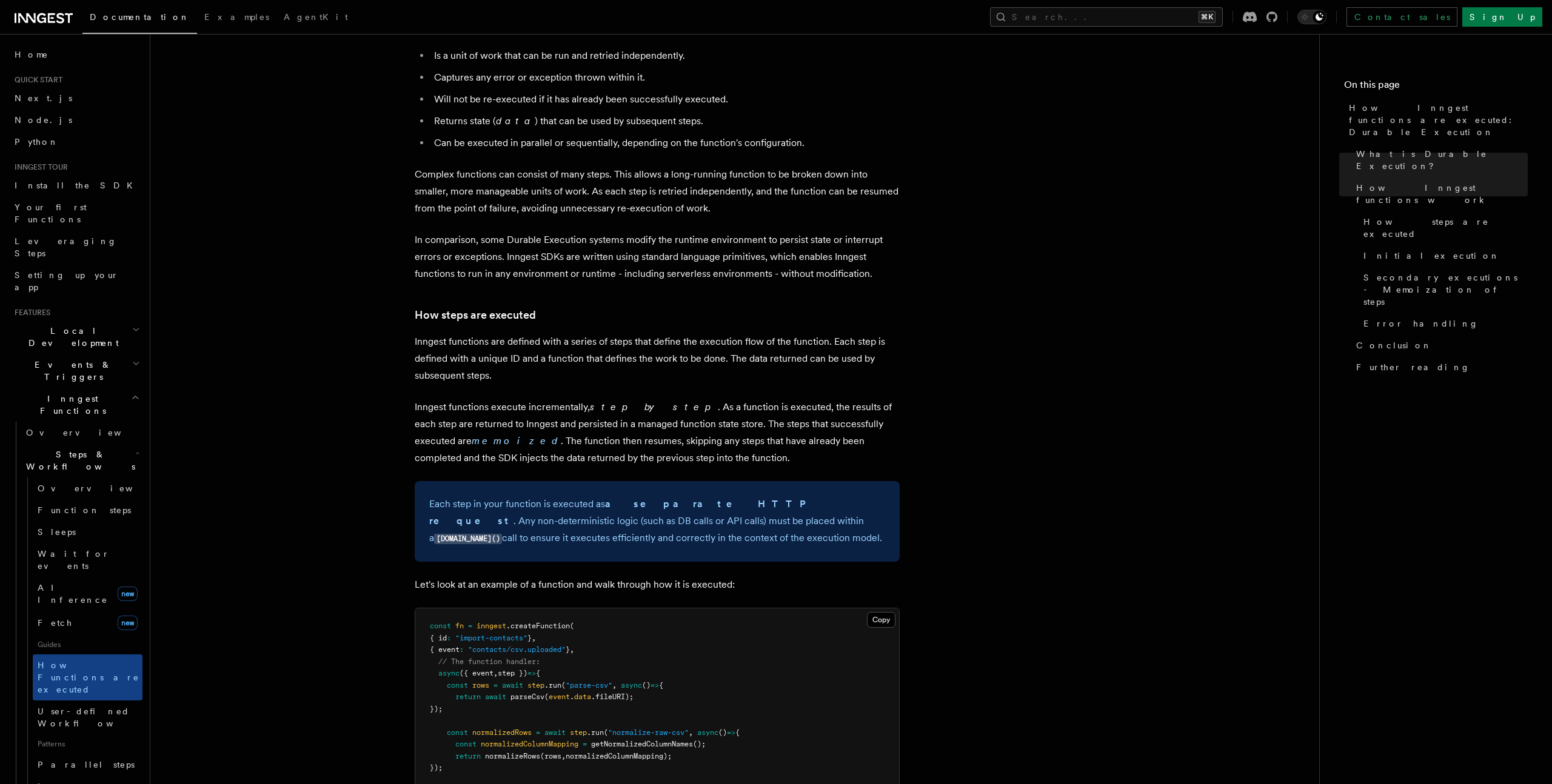
drag, startPoint x: 552, startPoint y: 408, endPoint x: 552, endPoint y: 423, distance: 15.0
click at [552, 423] on p "Inngest functions execute incrementally, step by step . As a function is execut…" at bounding box center [657, 432] width 485 height 68
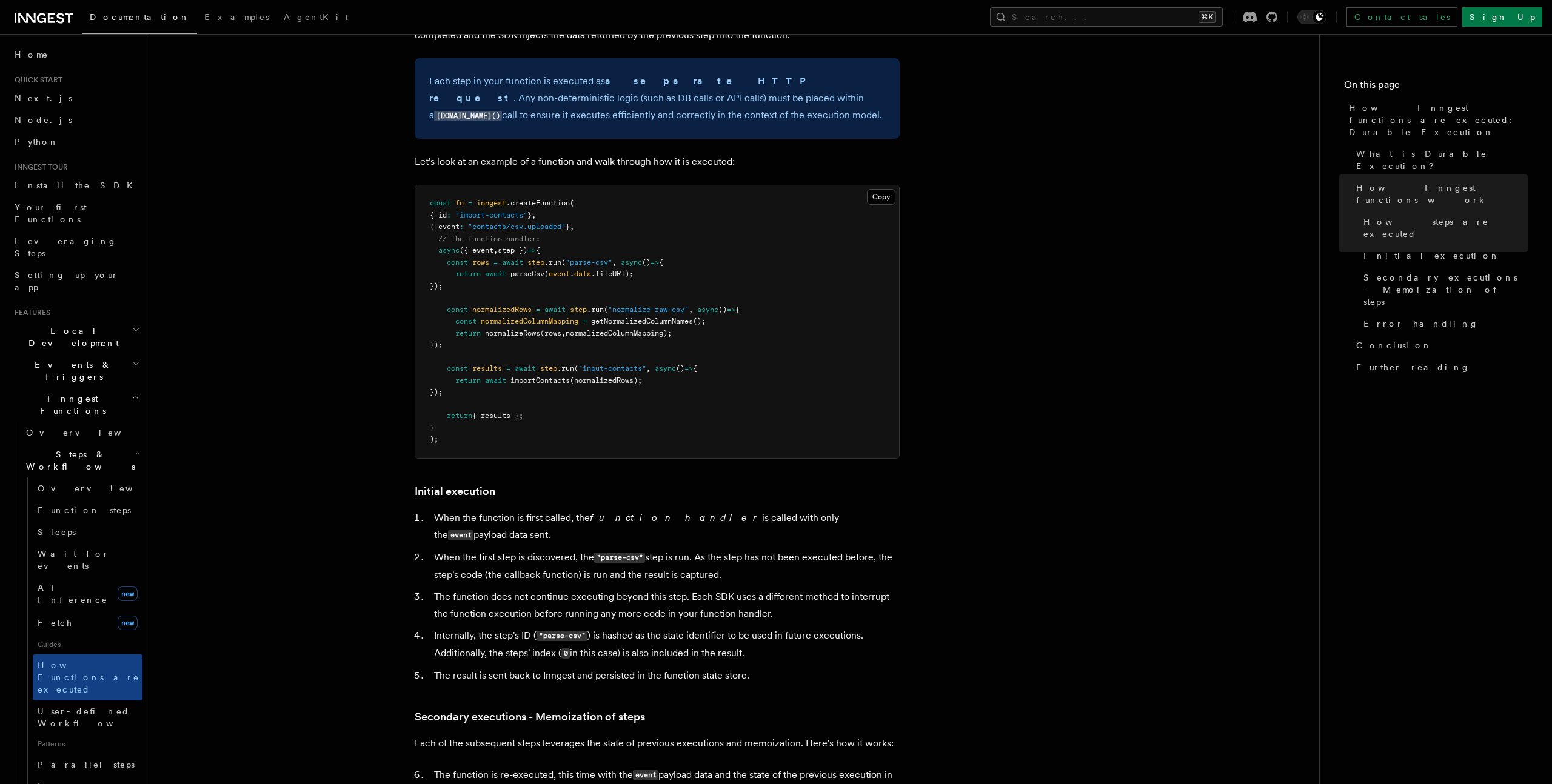
scroll to position [1068, 0]
click at [997, 204] on article "Features Inngest Functions Steps & Workflows How Inngest functions are executed…" at bounding box center [734, 419] width 1130 height 2868
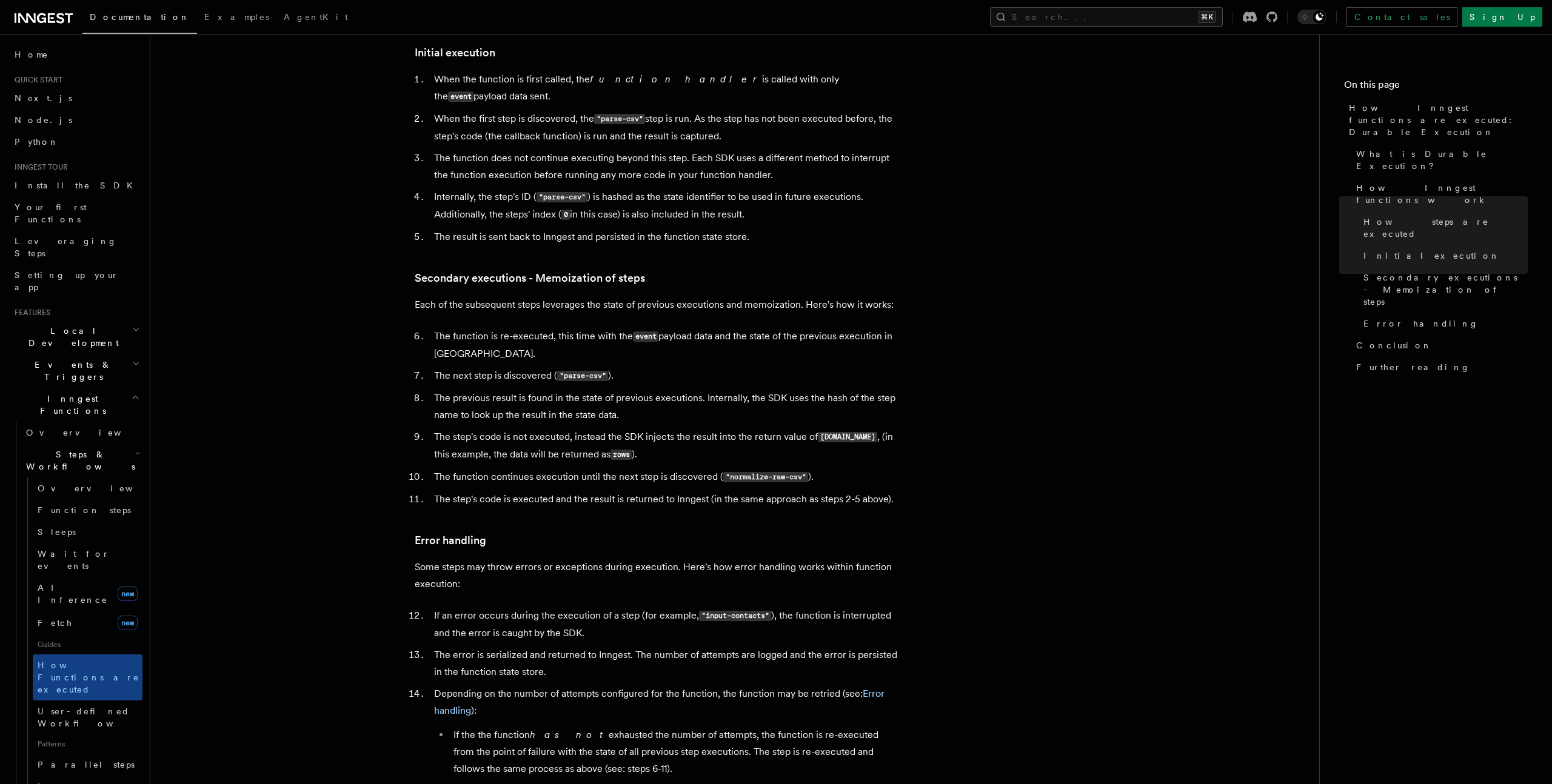
scroll to position [1506, 0]
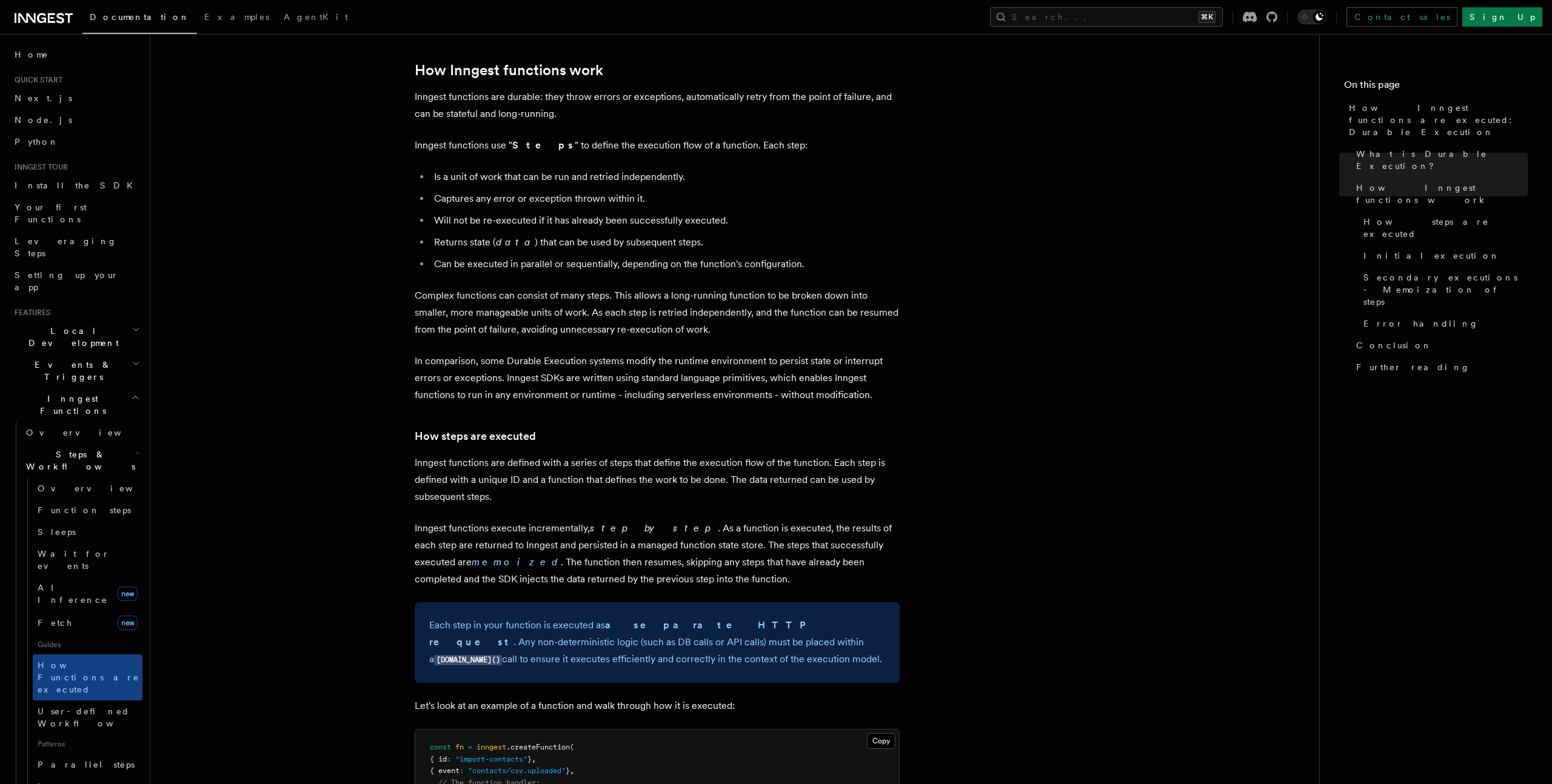
scroll to position [520, 0]
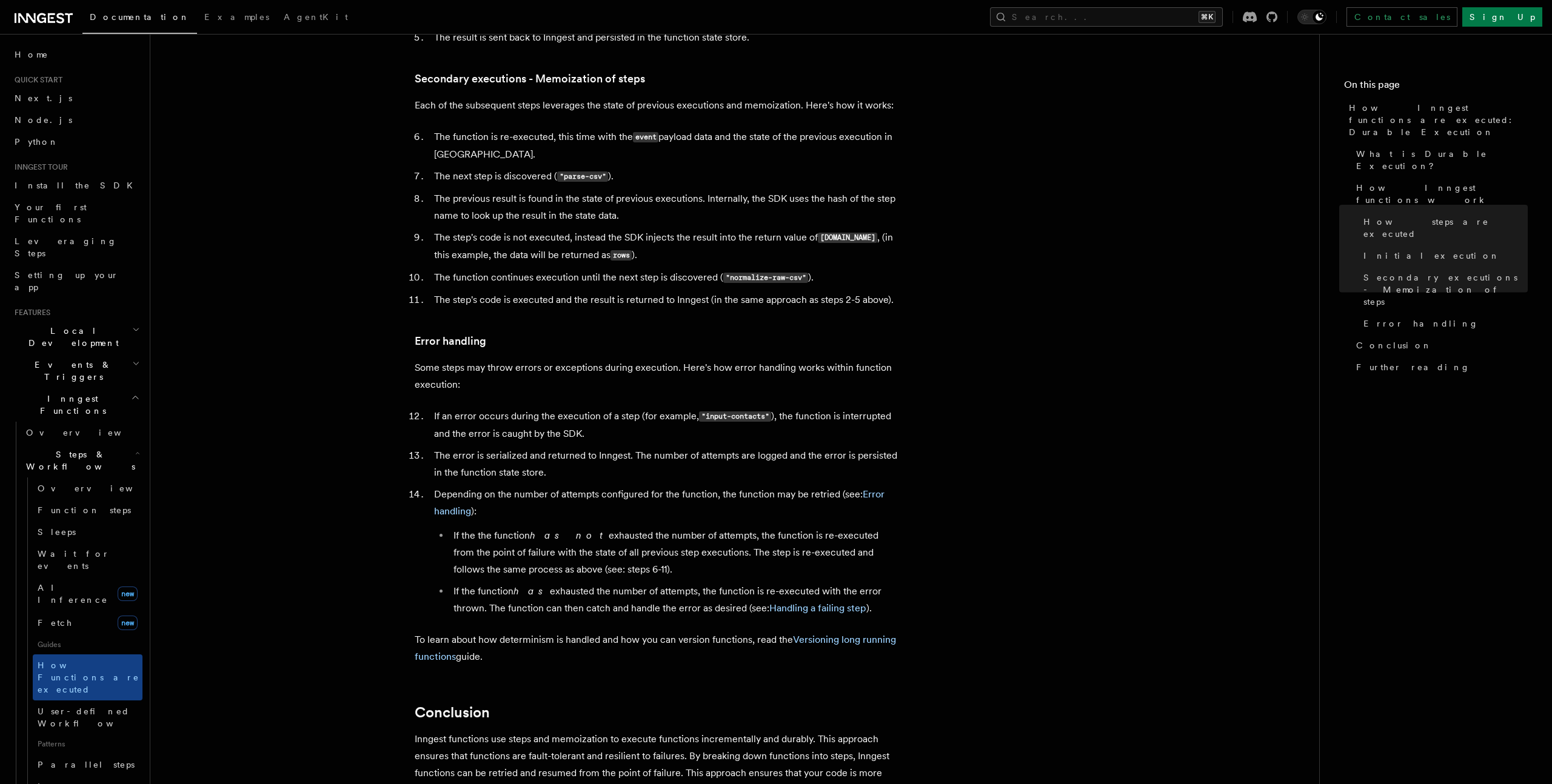
scroll to position [1712, 0]
